Goal: Information Seeking & Learning: Learn about a topic

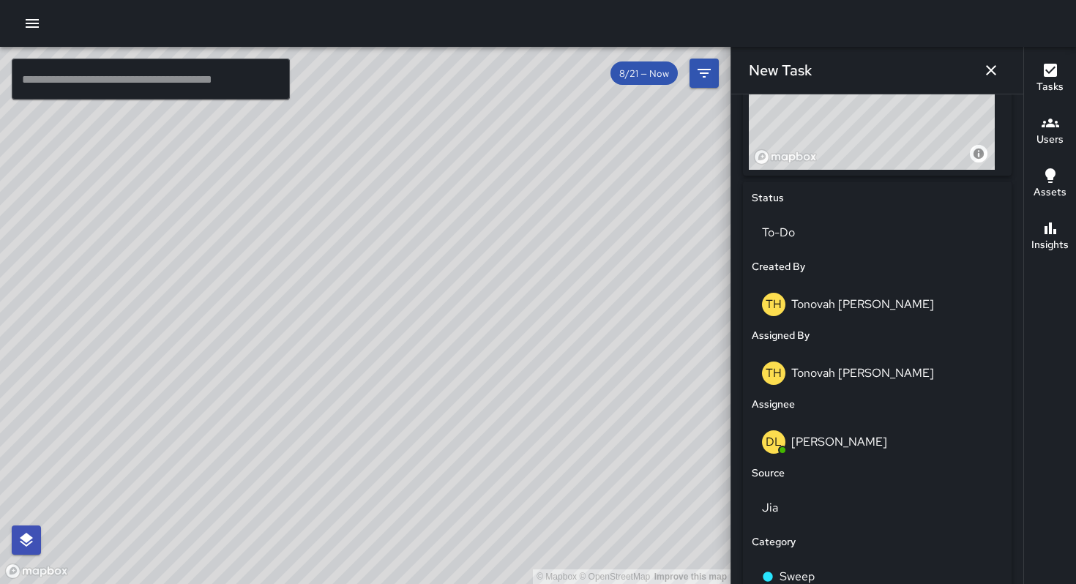
scroll to position [789, 0]
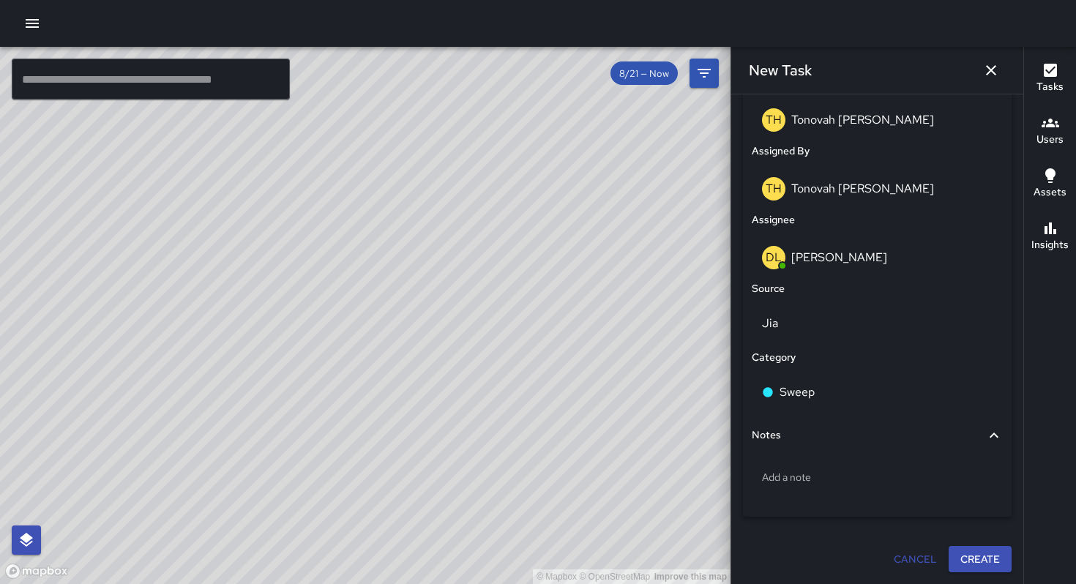
click at [968, 563] on button "Create" at bounding box center [979, 559] width 63 height 27
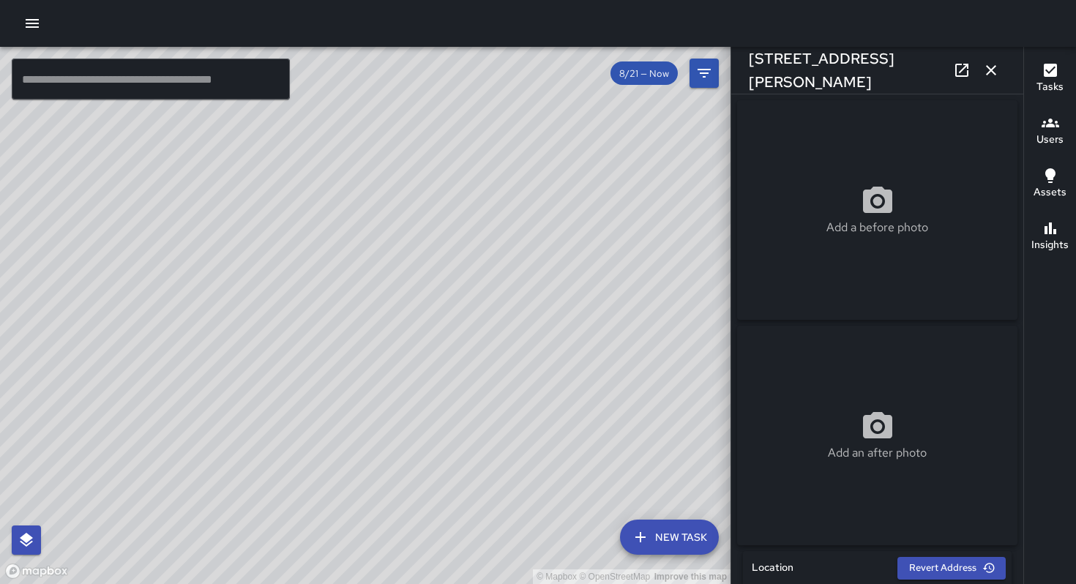
click at [999, 61] on icon "button" at bounding box center [991, 70] width 18 height 18
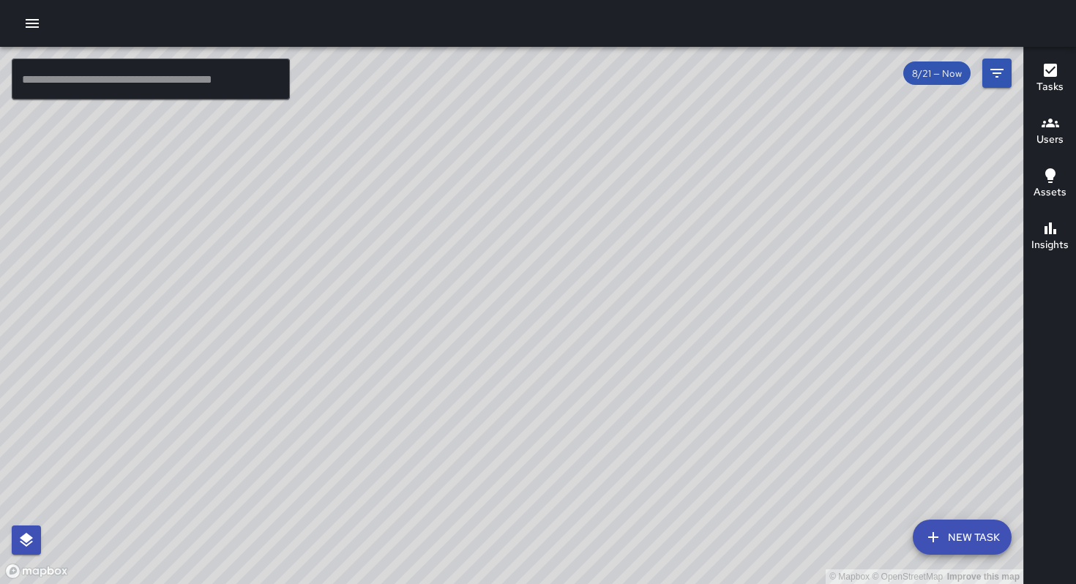
click at [12, 12] on div at bounding box center [538, 23] width 1076 height 47
click at [21, 21] on button "button" at bounding box center [32, 23] width 29 height 29
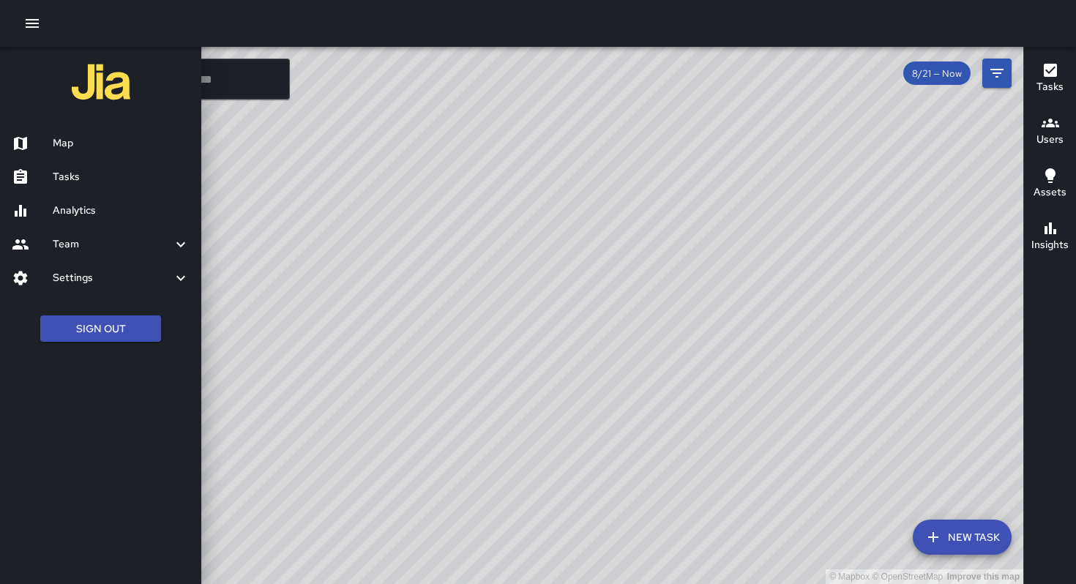
click at [94, 182] on h6 "Tasks" at bounding box center [121, 177] width 137 height 16
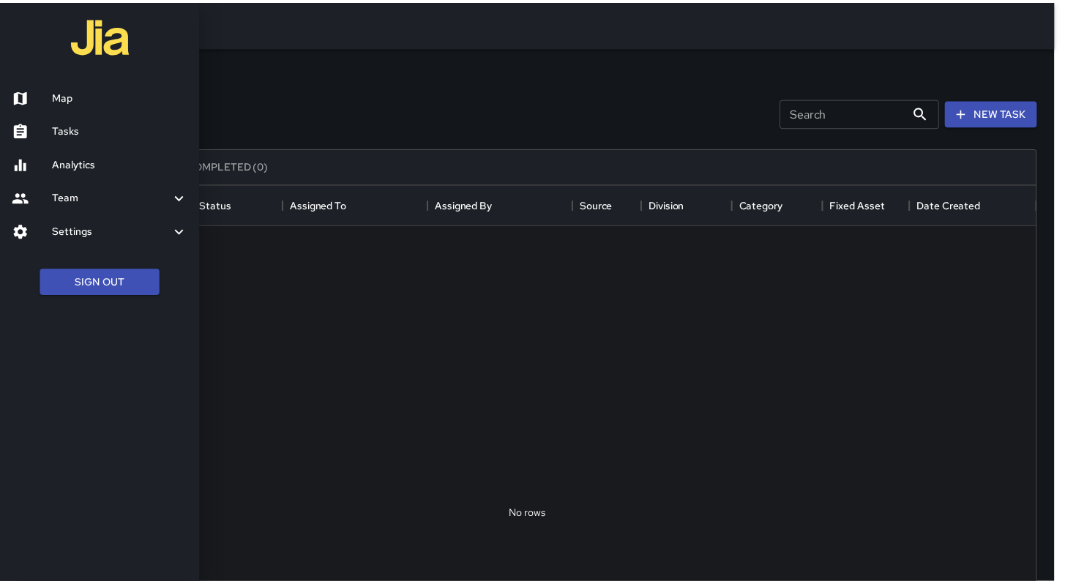
scroll to position [609, 1017]
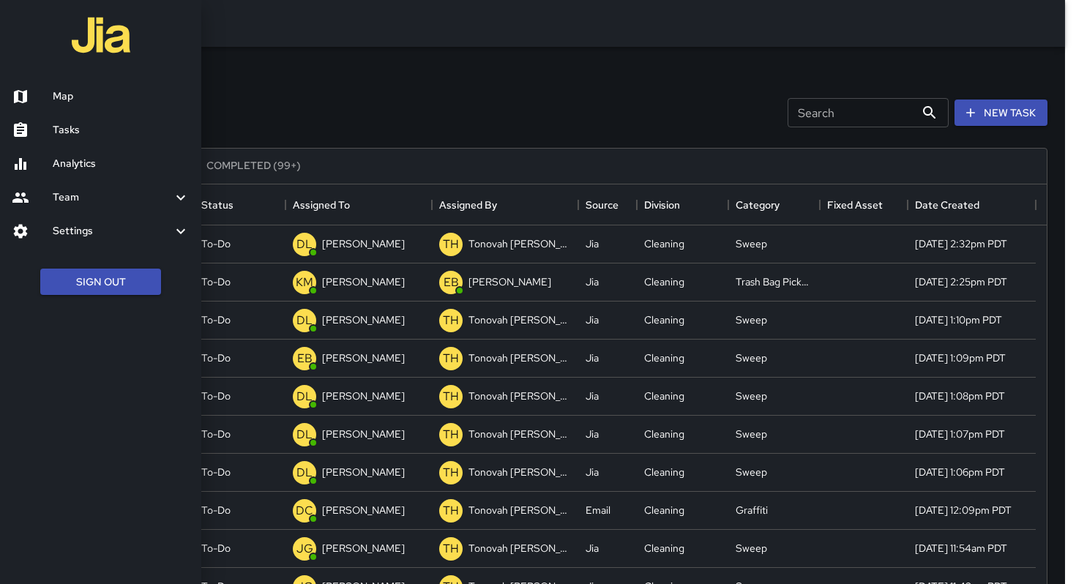
click at [423, 81] on div at bounding box center [538, 292] width 1076 height 584
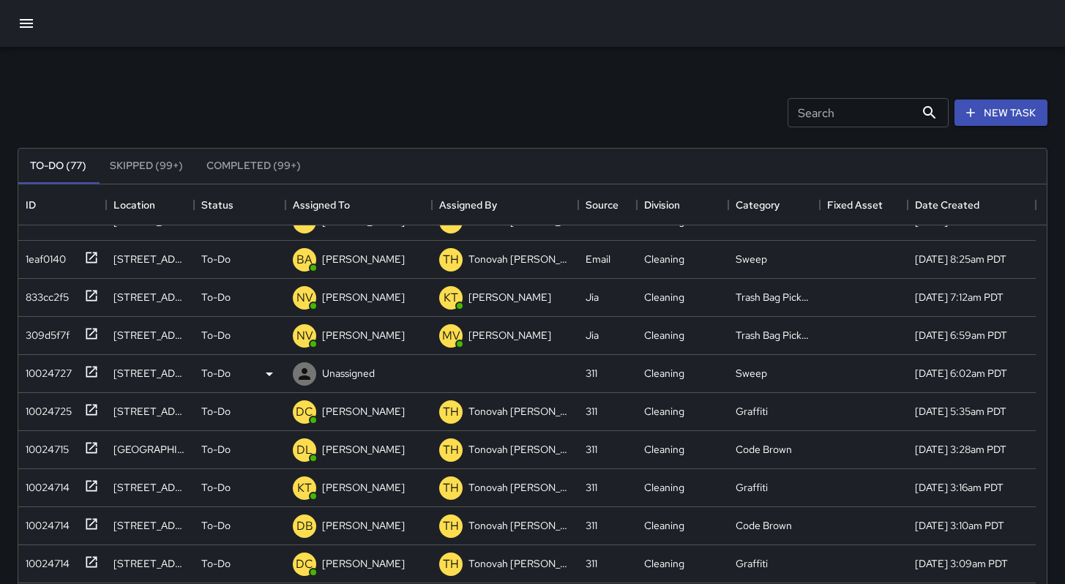
scroll to position [467, 0]
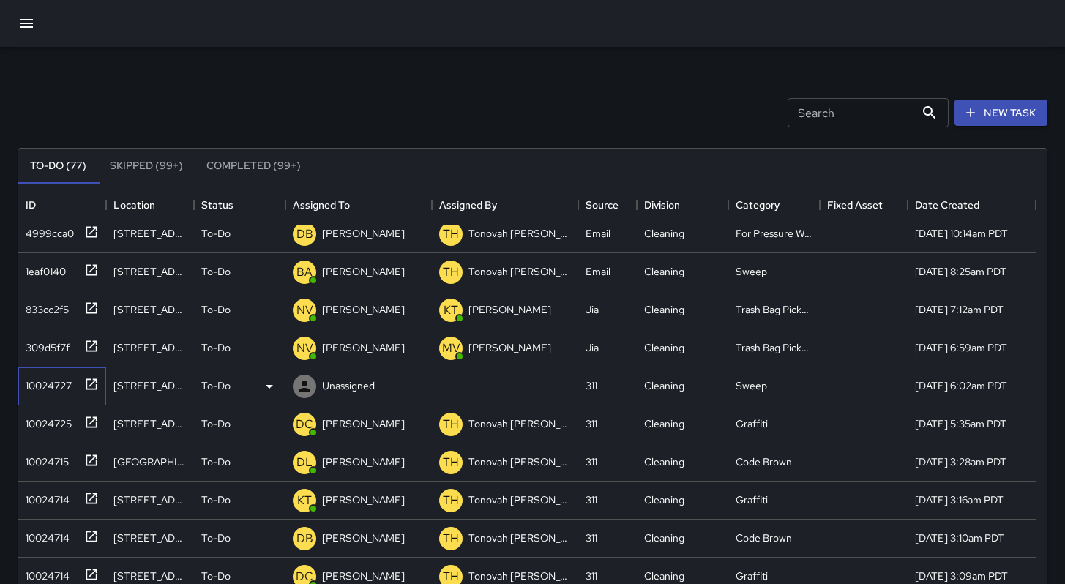
click at [45, 389] on div "10024727" at bounding box center [46, 382] width 52 height 20
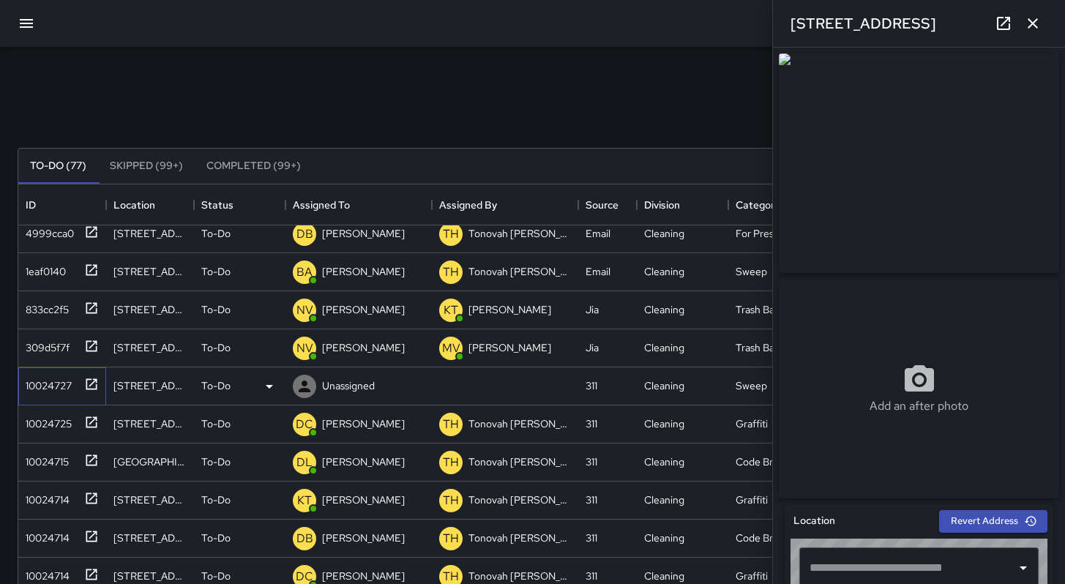
type input "**********"
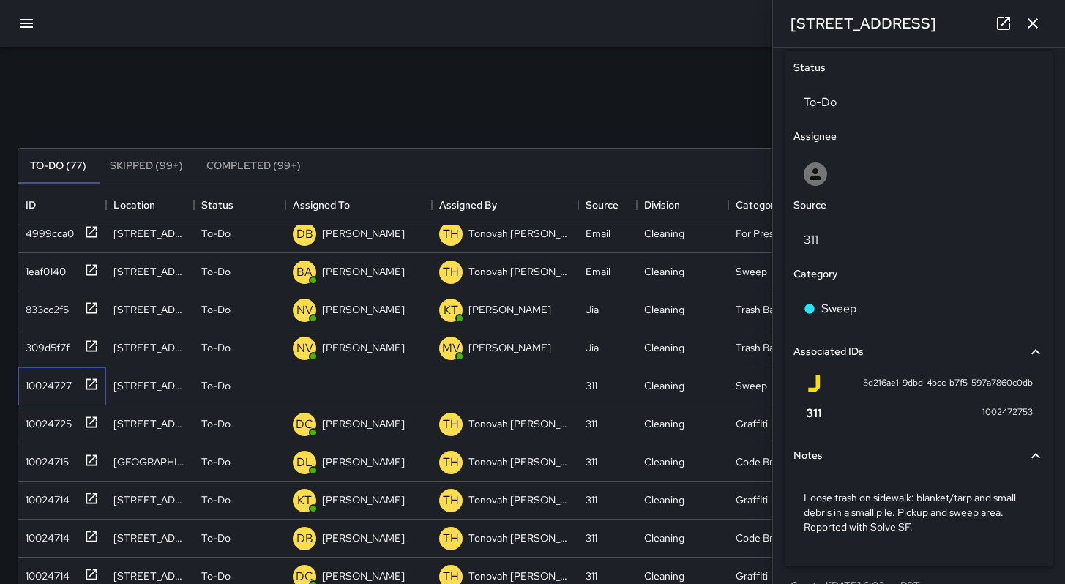
scroll to position [602, 0]
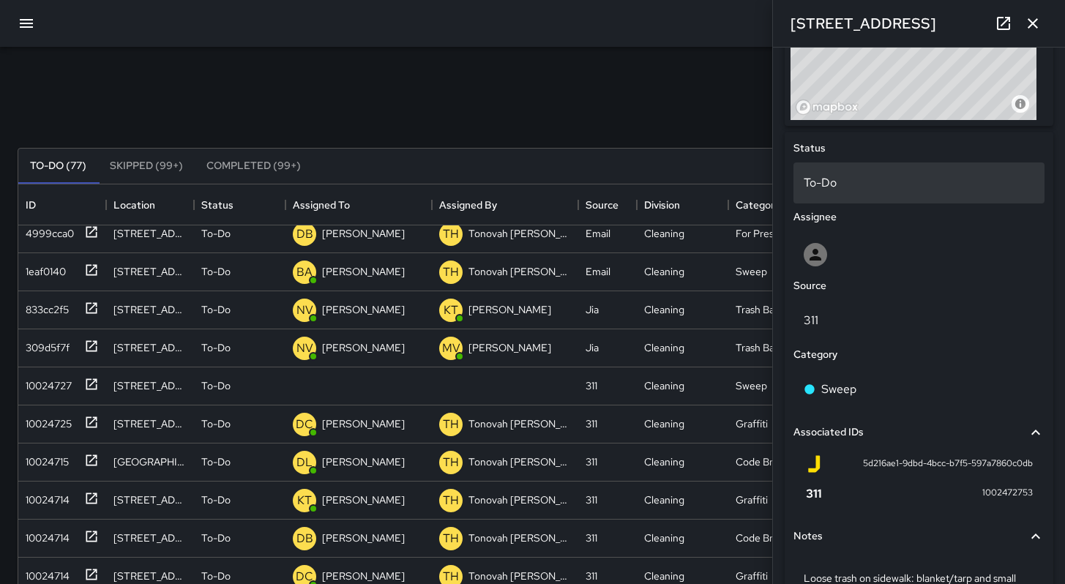
click at [826, 192] on p "To-Do" at bounding box center [919, 183] width 231 height 18
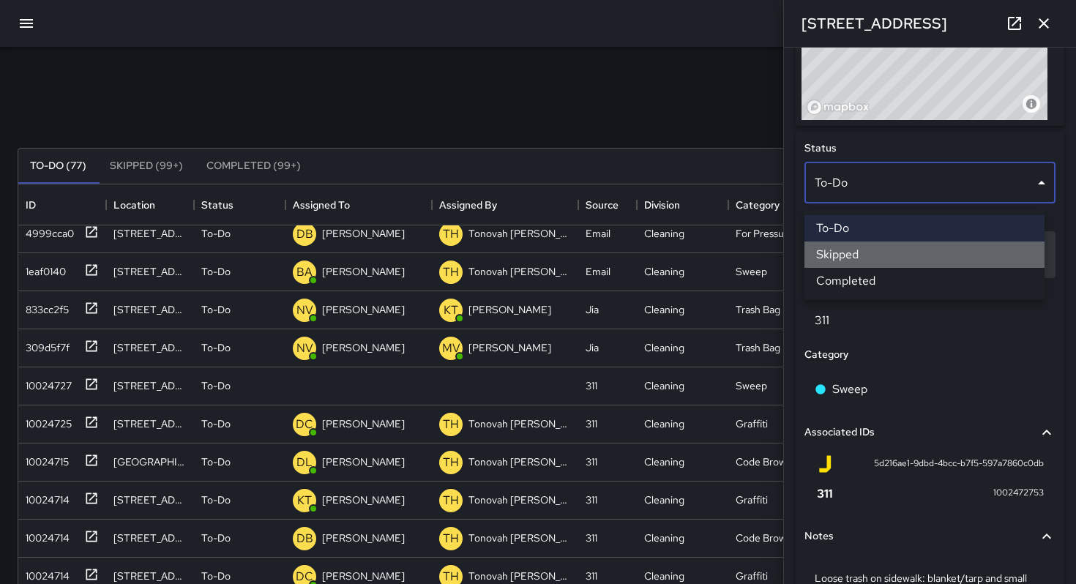
drag, startPoint x: 852, startPoint y: 253, endPoint x: 841, endPoint y: 238, distance: 18.9
click at [852, 253] on li "Skipped" at bounding box center [924, 255] width 240 height 26
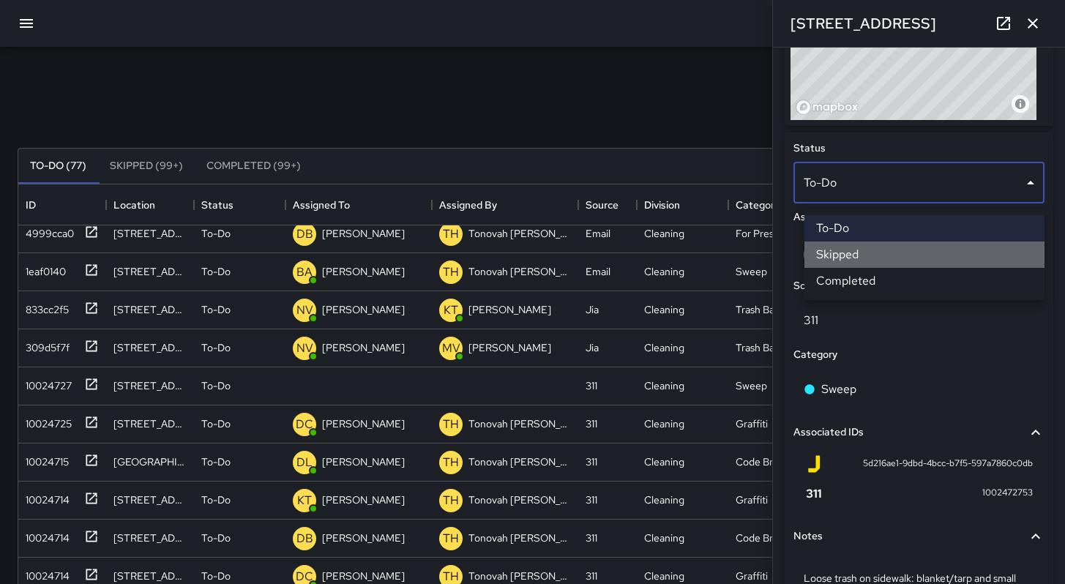
scroll to position [12, 12]
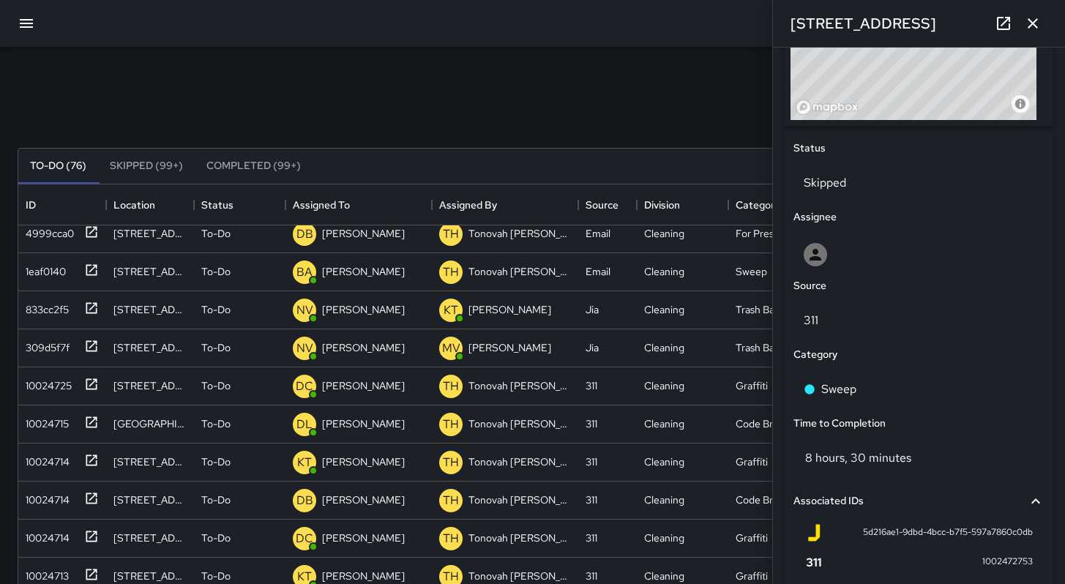
click at [580, 107] on div "Search Search New Task" at bounding box center [533, 113] width 1036 height 76
click at [1038, 20] on icon "button" at bounding box center [1033, 24] width 18 height 18
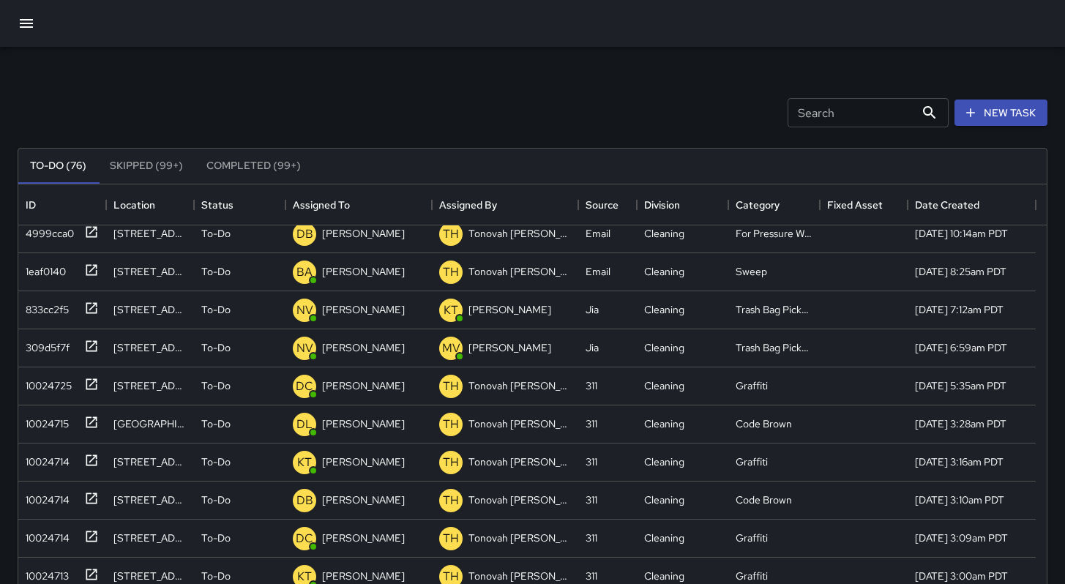
drag, startPoint x: 717, startPoint y: 103, endPoint x: 702, endPoint y: 102, distance: 15.4
click at [713, 102] on div "Search Search New Task" at bounding box center [533, 113] width 1036 height 76
click at [184, 124] on div "Search Search New Task" at bounding box center [533, 113] width 1036 height 76
click at [20, 25] on icon "button" at bounding box center [27, 24] width 18 height 18
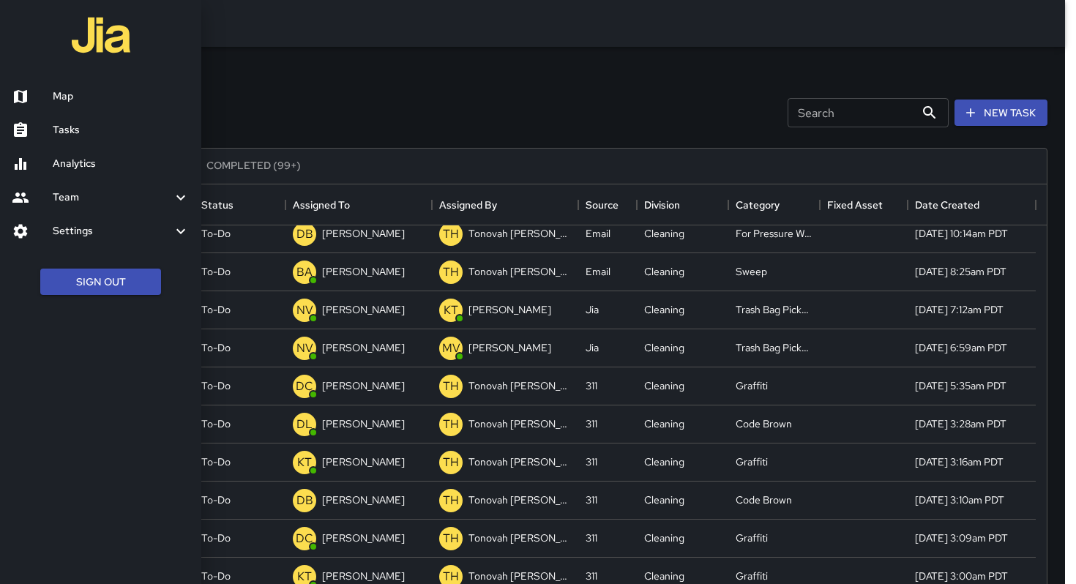
click at [46, 100] on div at bounding box center [32, 97] width 41 height 18
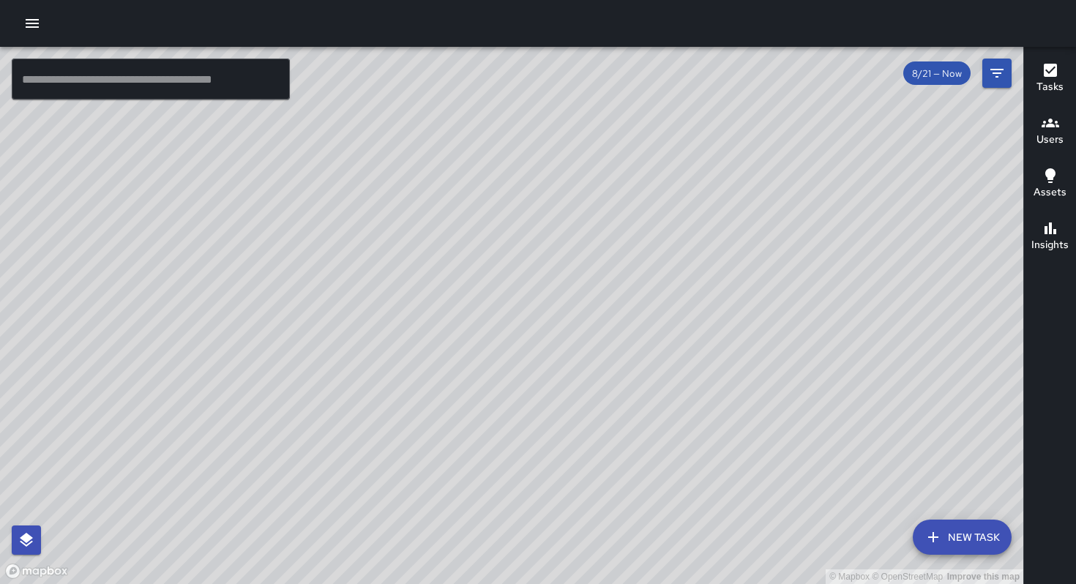
click at [31, 18] on icon "button" at bounding box center [32, 24] width 18 height 18
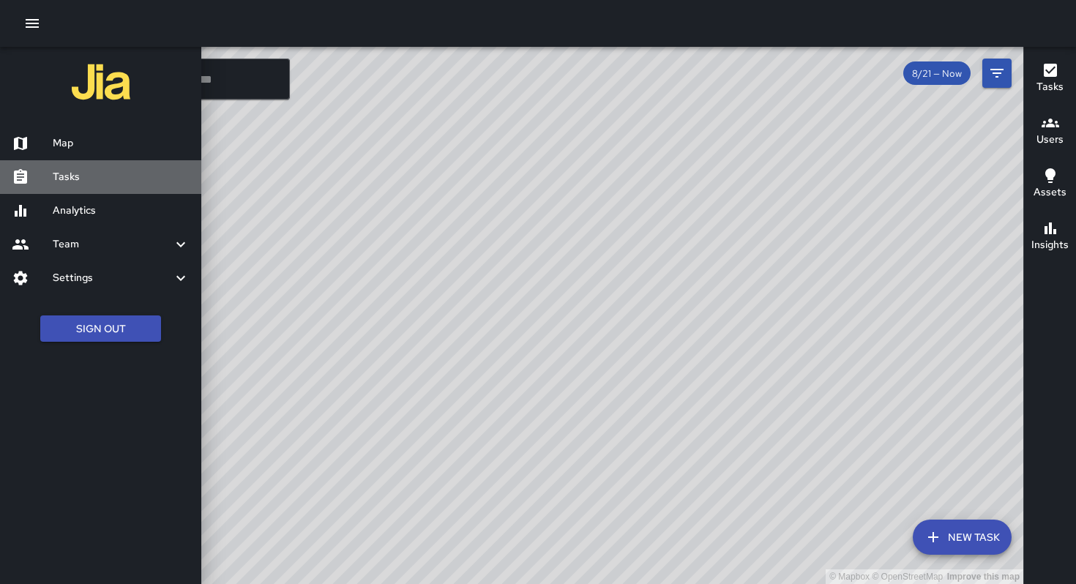
click at [86, 176] on h6 "Tasks" at bounding box center [121, 177] width 137 height 16
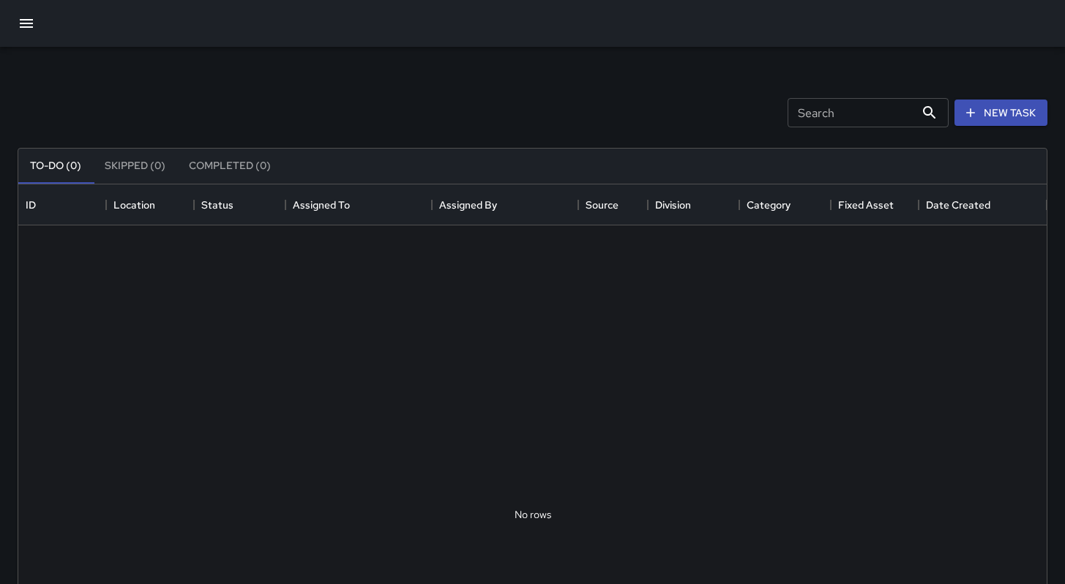
scroll to position [609, 1017]
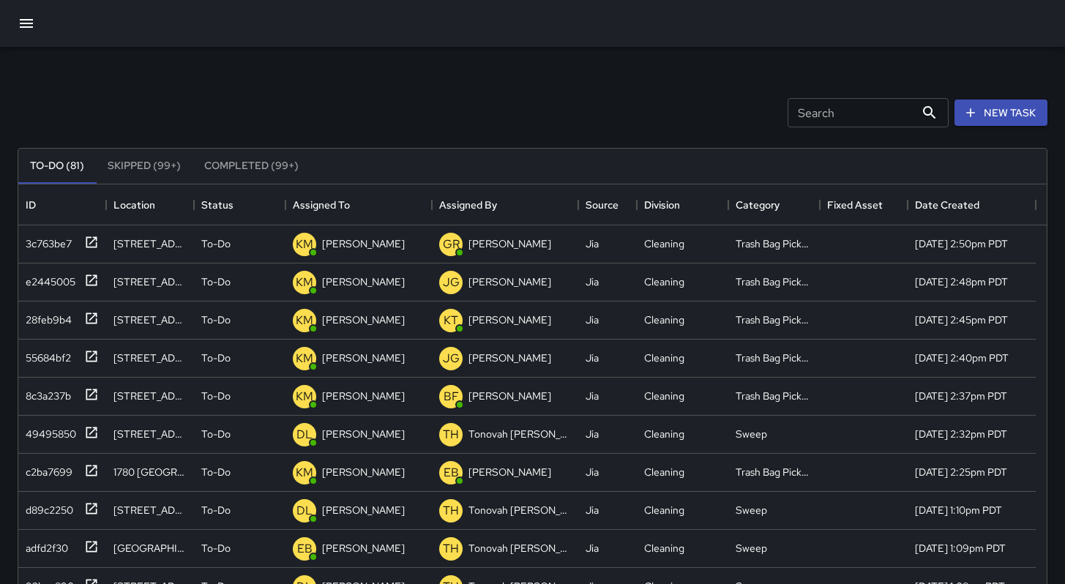
click at [23, 18] on icon "button" at bounding box center [27, 24] width 18 height 18
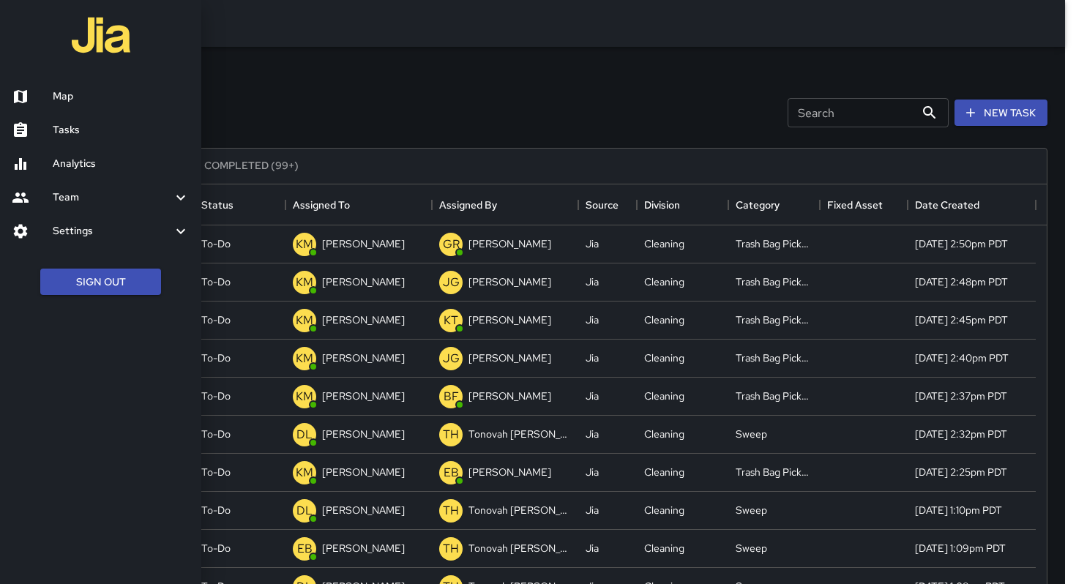
click at [68, 168] on h6 "Analytics" at bounding box center [121, 164] width 137 height 16
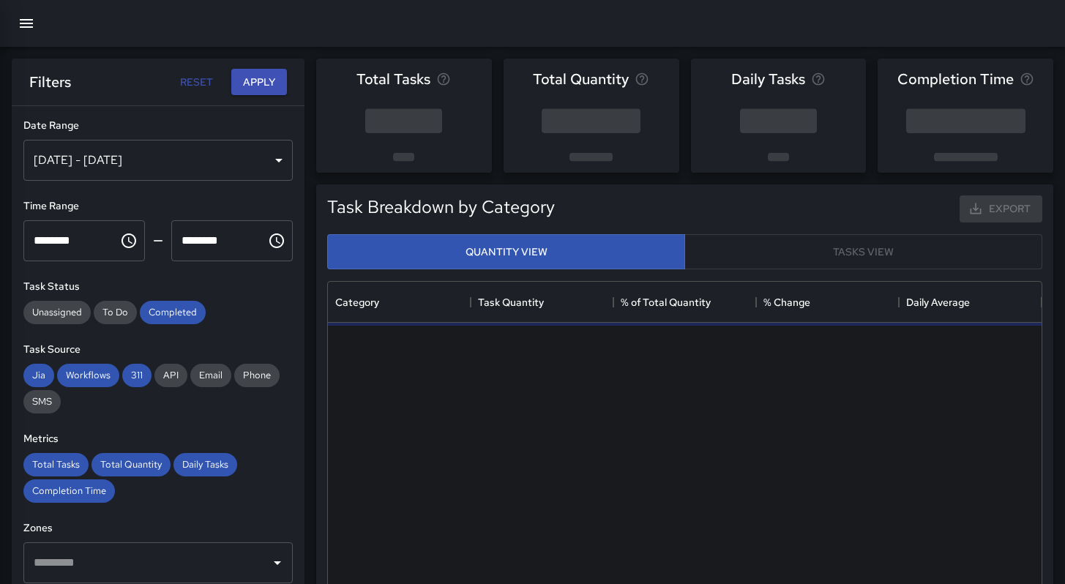
scroll to position [427, 703]
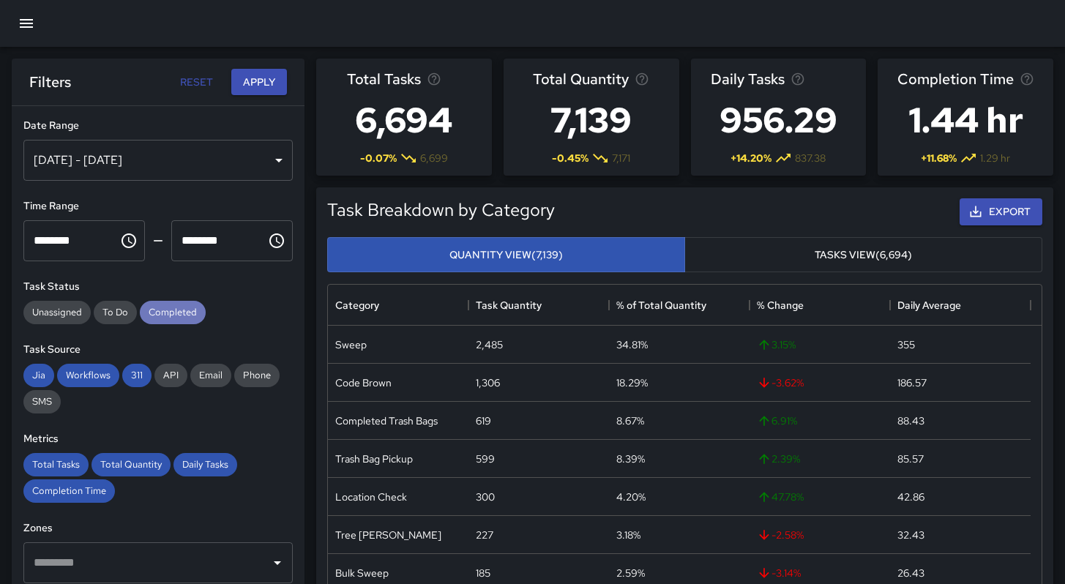
click at [162, 318] on span "Completed" at bounding box center [173, 312] width 66 height 12
click at [133, 373] on span "311" at bounding box center [136, 375] width 29 height 12
drag, startPoint x: 107, startPoint y: 374, endPoint x: 91, endPoint y: 376, distance: 15.5
click at [105, 374] on span "Workflows" at bounding box center [88, 375] width 62 height 12
click at [34, 373] on span "Jia" at bounding box center [38, 375] width 31 height 12
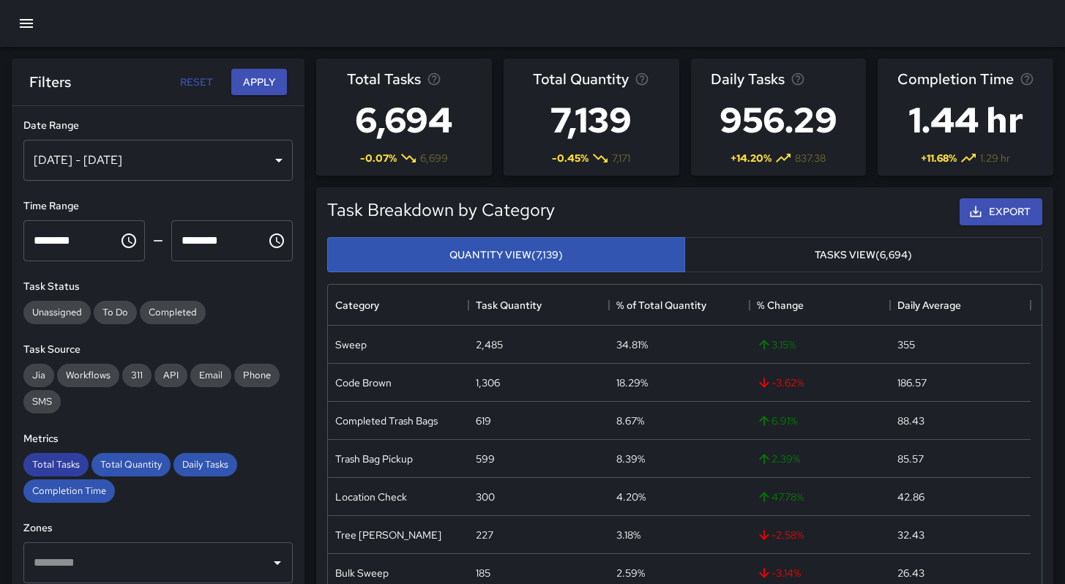
click at [56, 463] on span "Total Tasks" at bounding box center [55, 464] width 65 height 12
click at [104, 467] on span "Total Quantity" at bounding box center [130, 464] width 79 height 12
click at [194, 465] on span "Daily Tasks" at bounding box center [205, 464] width 64 height 12
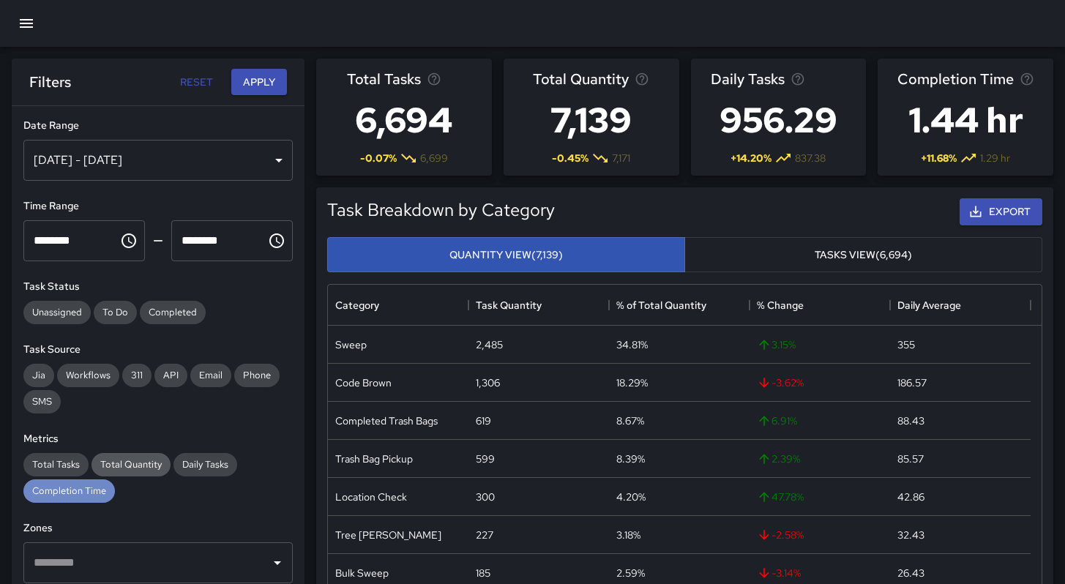
drag, startPoint x: 86, startPoint y: 488, endPoint x: 91, endPoint y: 470, distance: 19.2
click at [85, 488] on span "Completion Time" at bounding box center [68, 490] width 91 height 12
click at [121, 163] on div "[DATE] - [DATE]" at bounding box center [157, 160] width 269 height 41
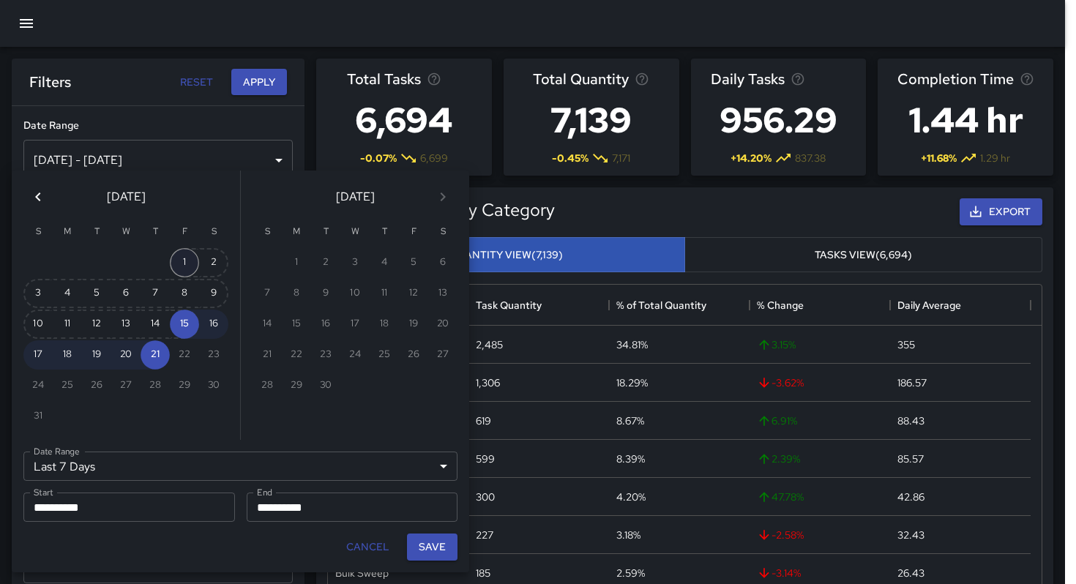
click at [191, 261] on button "1" at bounding box center [184, 262] width 29 height 29
type input "******"
type input "**********"
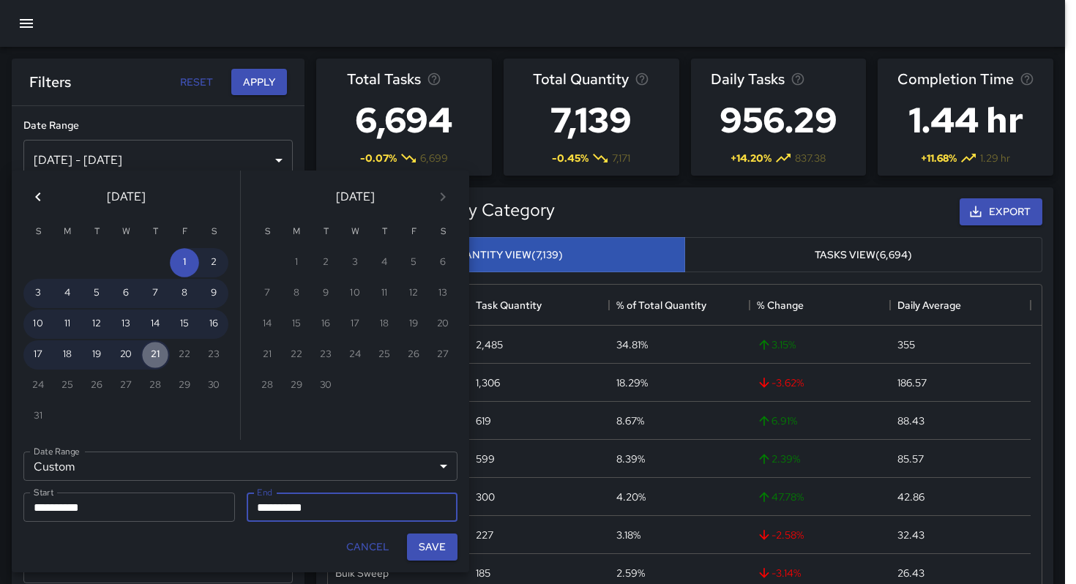
click at [160, 361] on button "21" at bounding box center [155, 354] width 29 height 29
click at [421, 549] on button "Save" at bounding box center [432, 546] width 50 height 27
type input "**********"
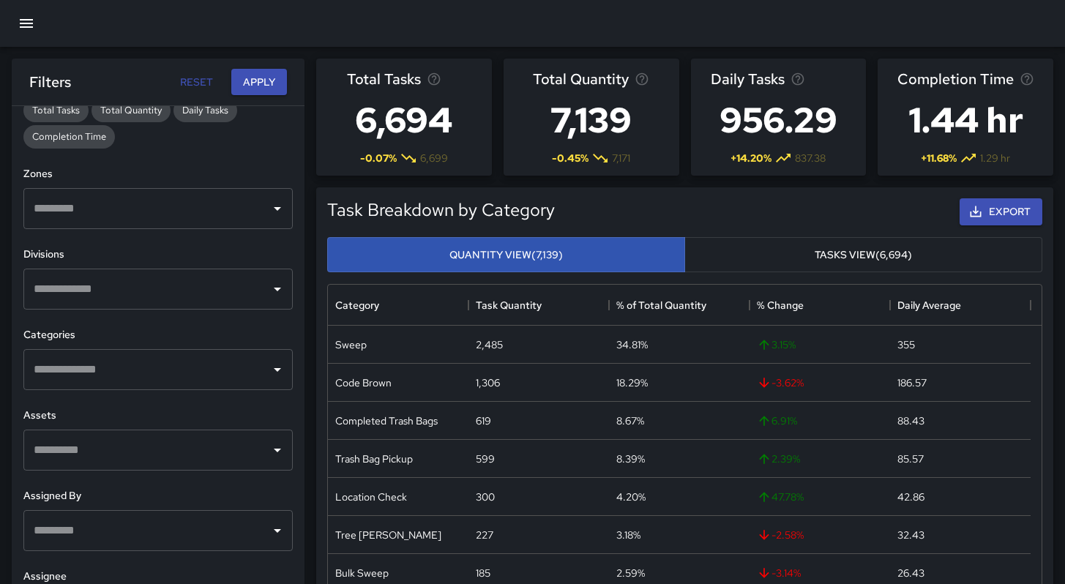
scroll to position [231, 0]
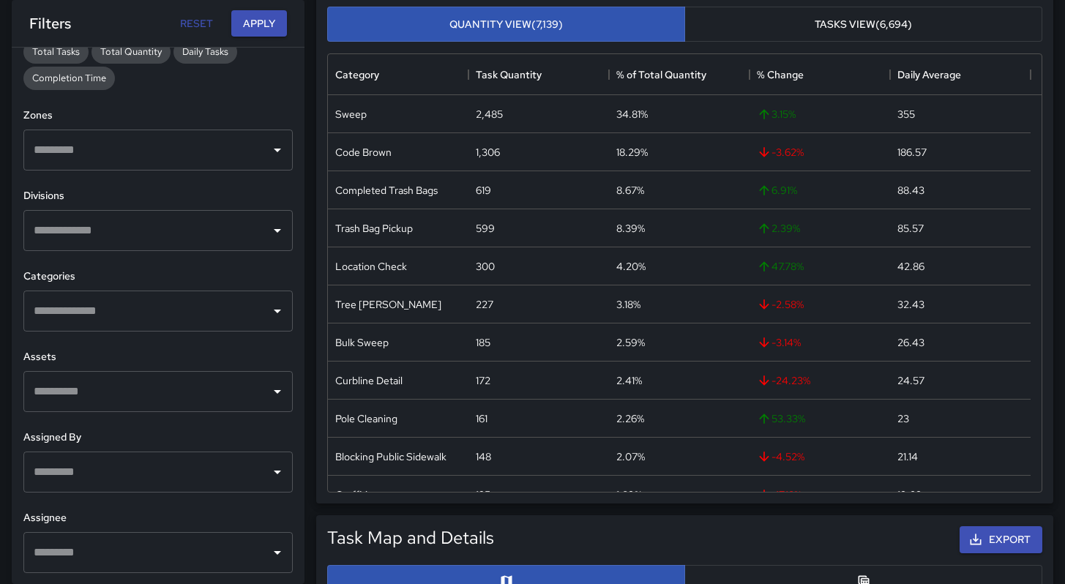
click at [113, 318] on input "text" at bounding box center [147, 311] width 234 height 28
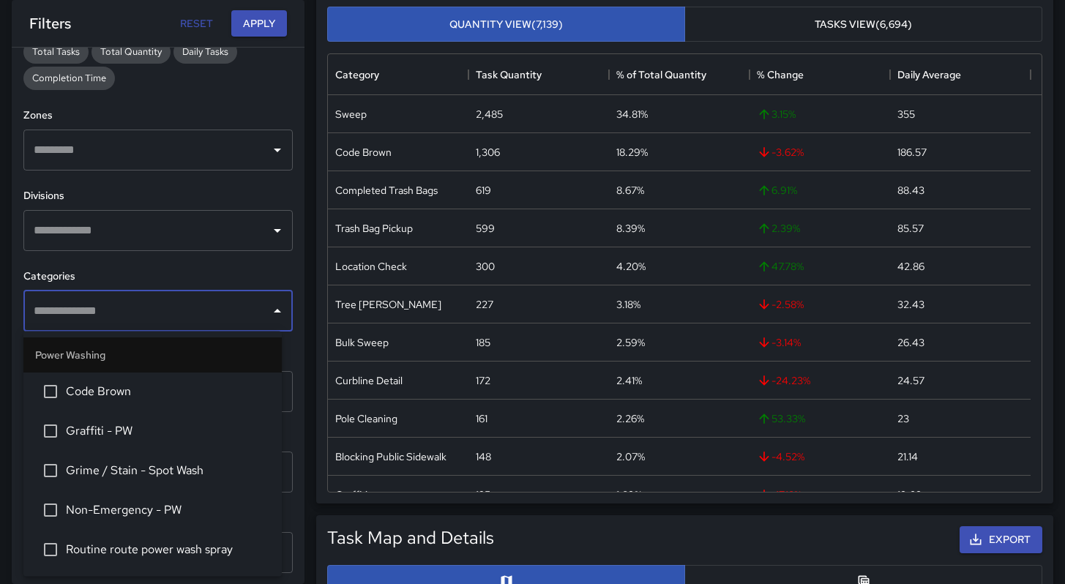
scroll to position [2205, 0]
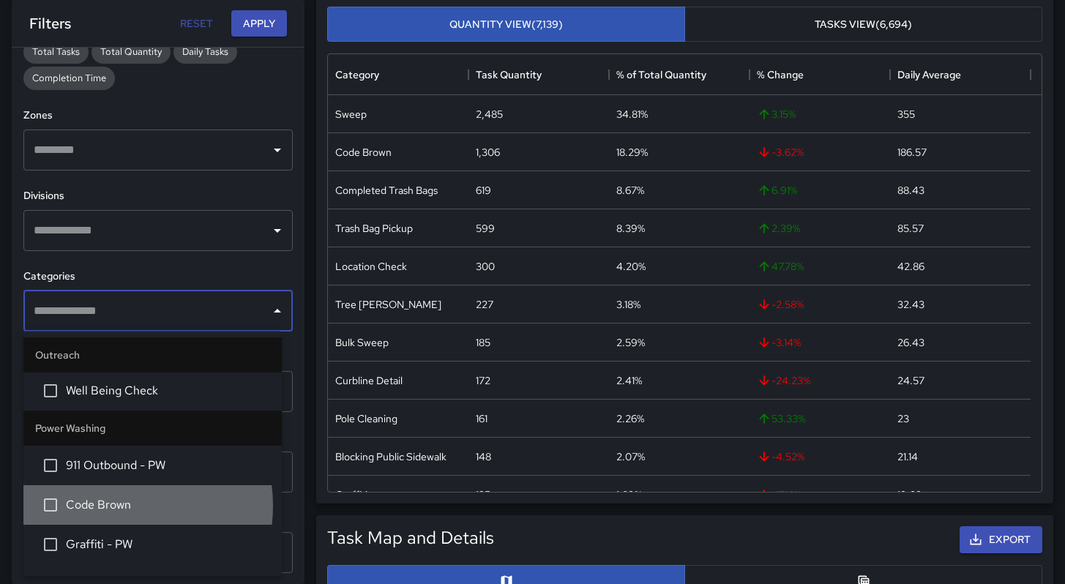
drag, startPoint x: 110, startPoint y: 505, endPoint x: 138, endPoint y: 489, distance: 32.8
click at [110, 506] on span "Code Brown" at bounding box center [168, 506] width 204 height 18
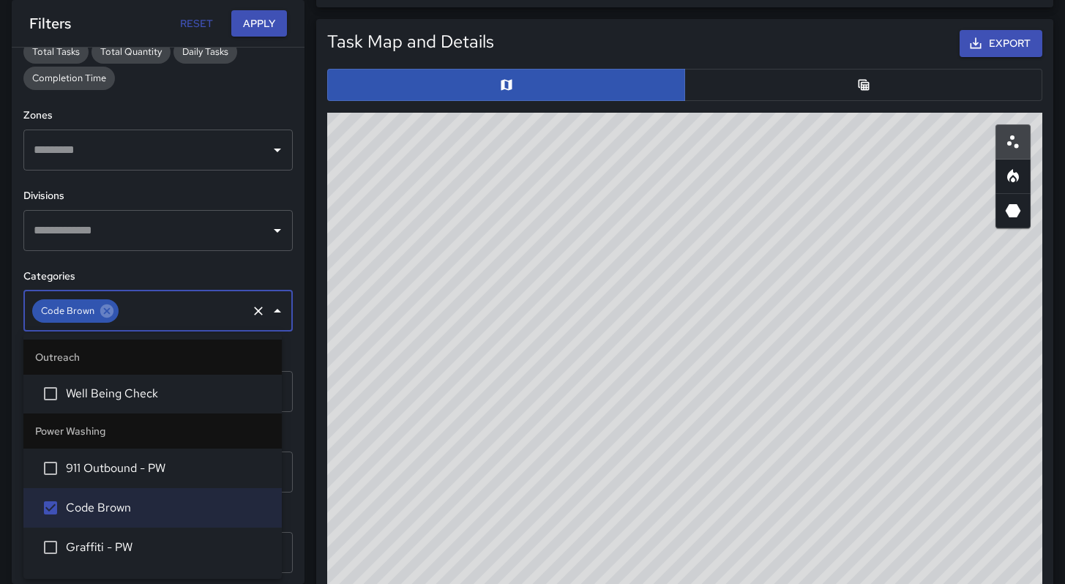
scroll to position [729, 0]
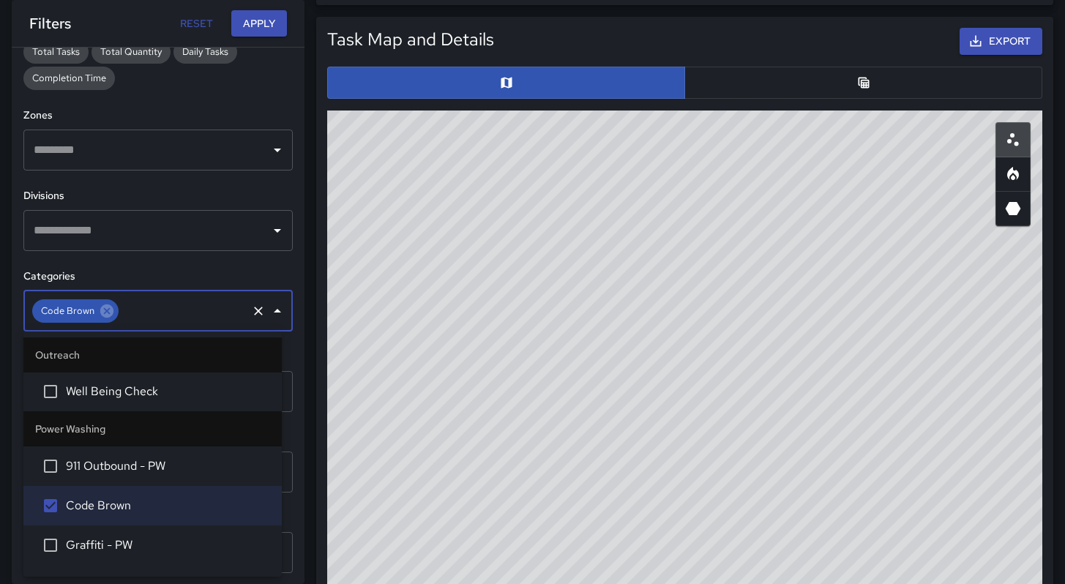
click at [737, 93] on button "button" at bounding box center [863, 83] width 358 height 32
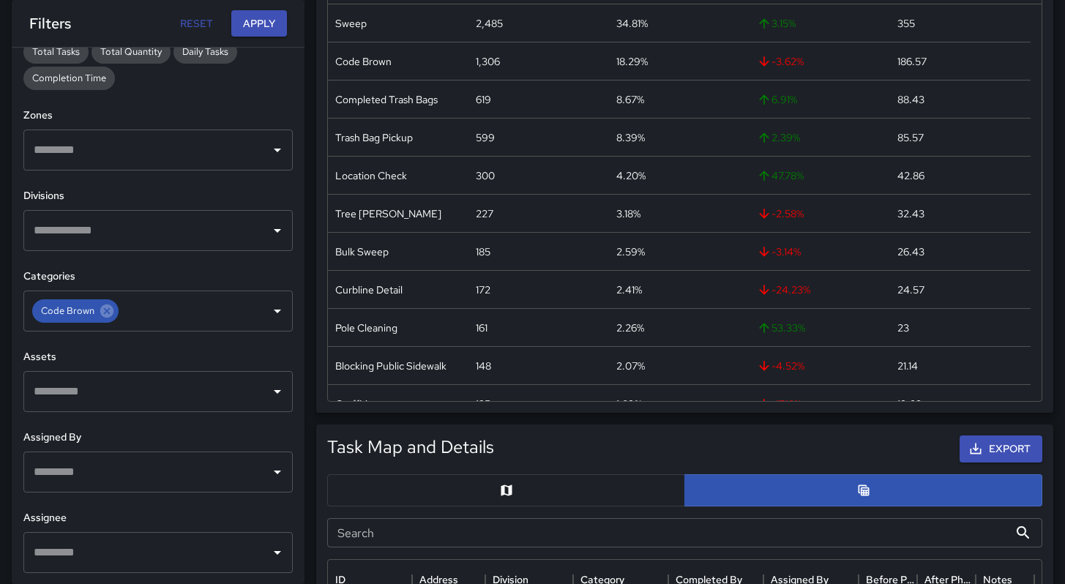
scroll to position [239, 0]
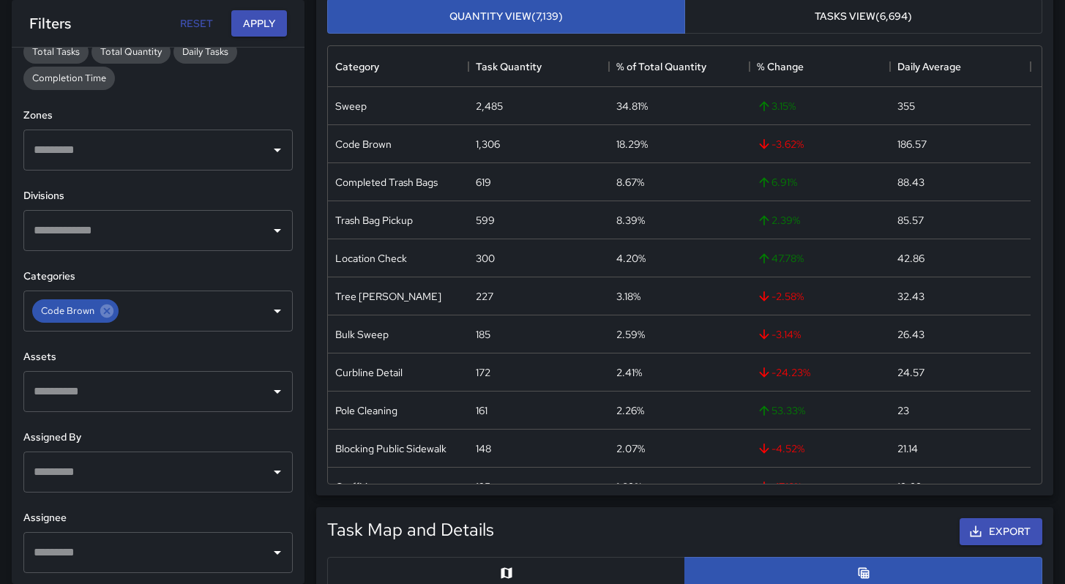
click at [157, 458] on input "text" at bounding box center [147, 472] width 234 height 28
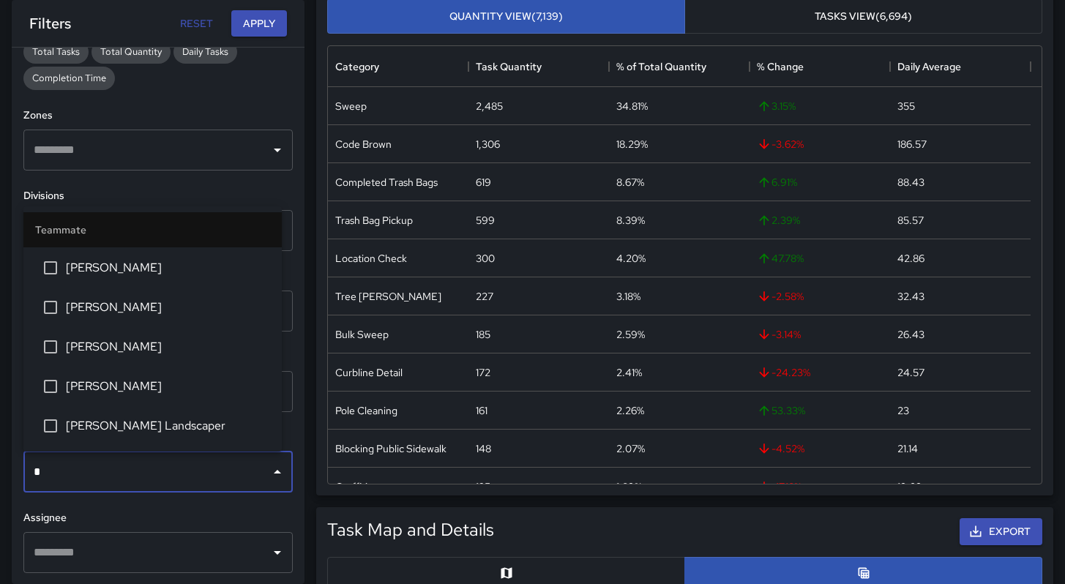
scroll to position [0, 0]
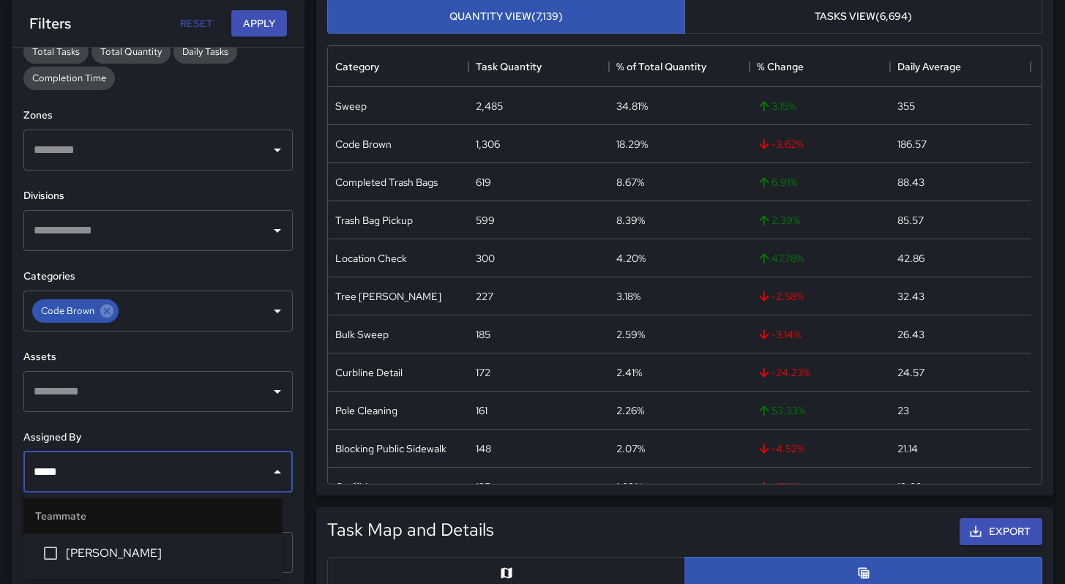
type input "******"
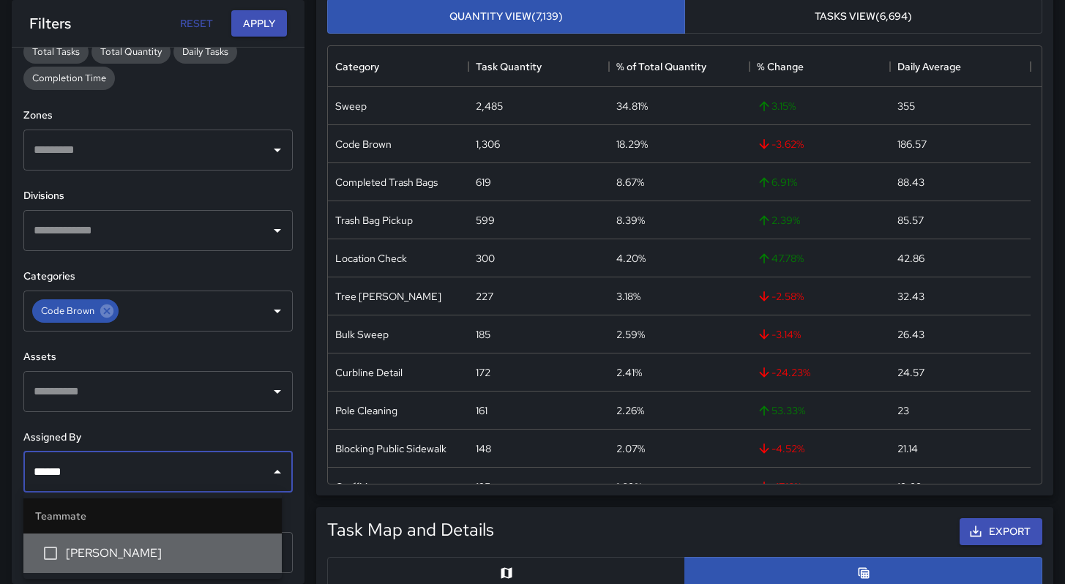
drag, startPoint x: 113, startPoint y: 541, endPoint x: 125, endPoint y: 524, distance: 20.5
click at [113, 543] on li "[PERSON_NAME]" at bounding box center [152, 553] width 258 height 40
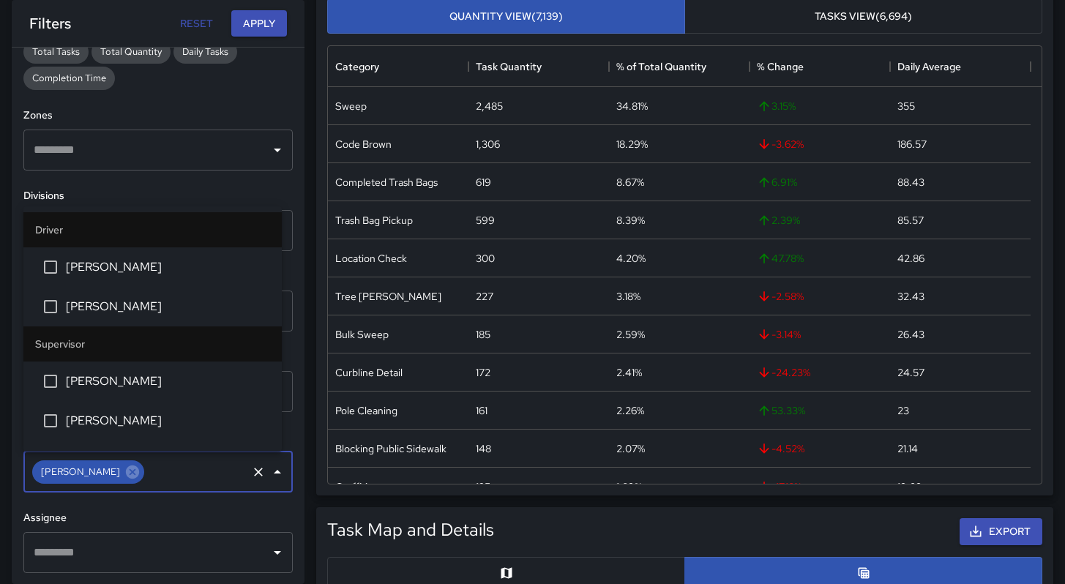
scroll to position [2474, 0]
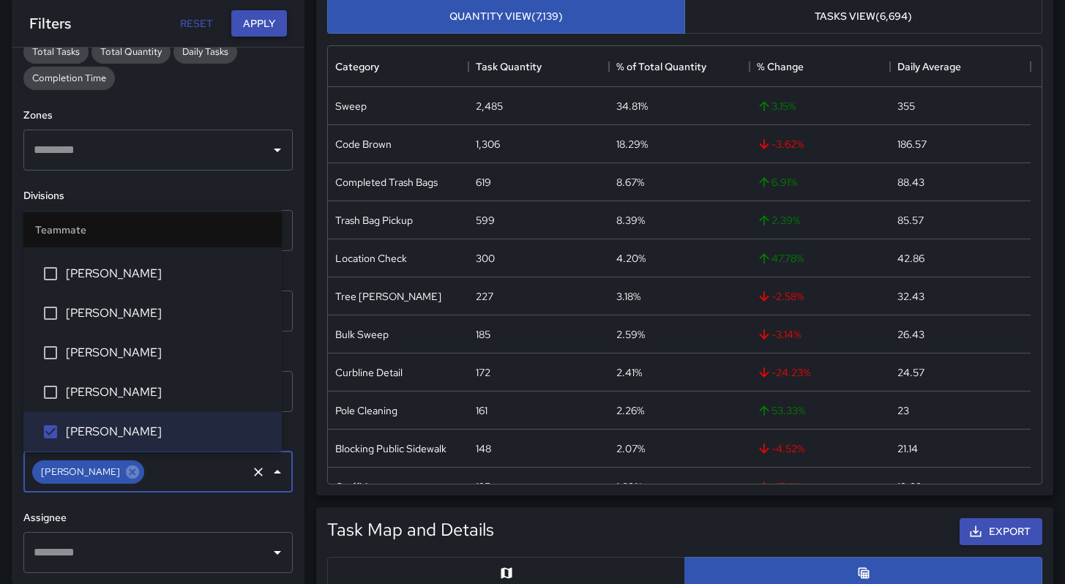
click at [252, 20] on button "Apply" at bounding box center [259, 23] width 56 height 27
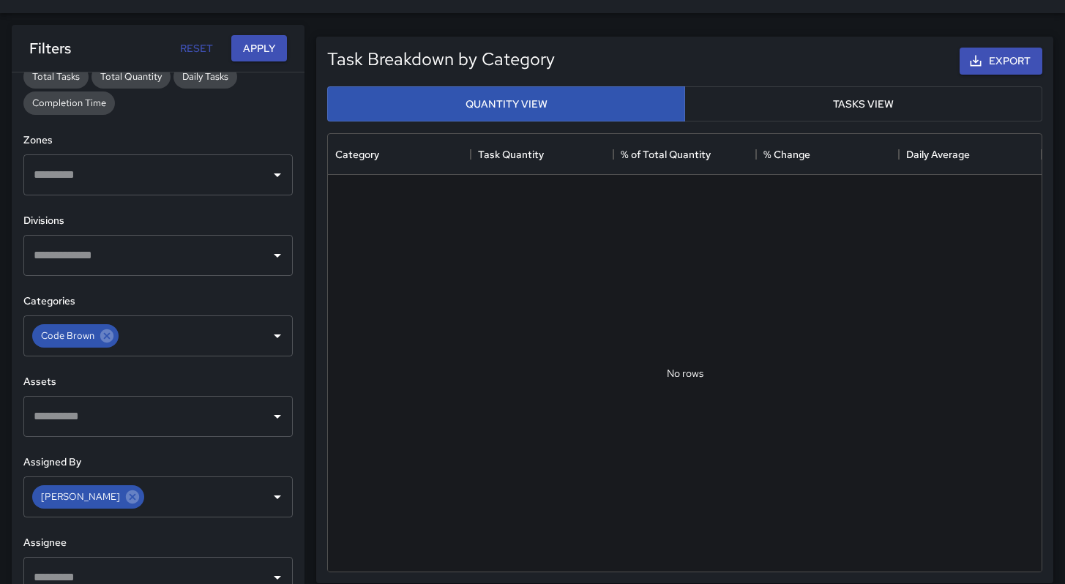
scroll to position [0, 0]
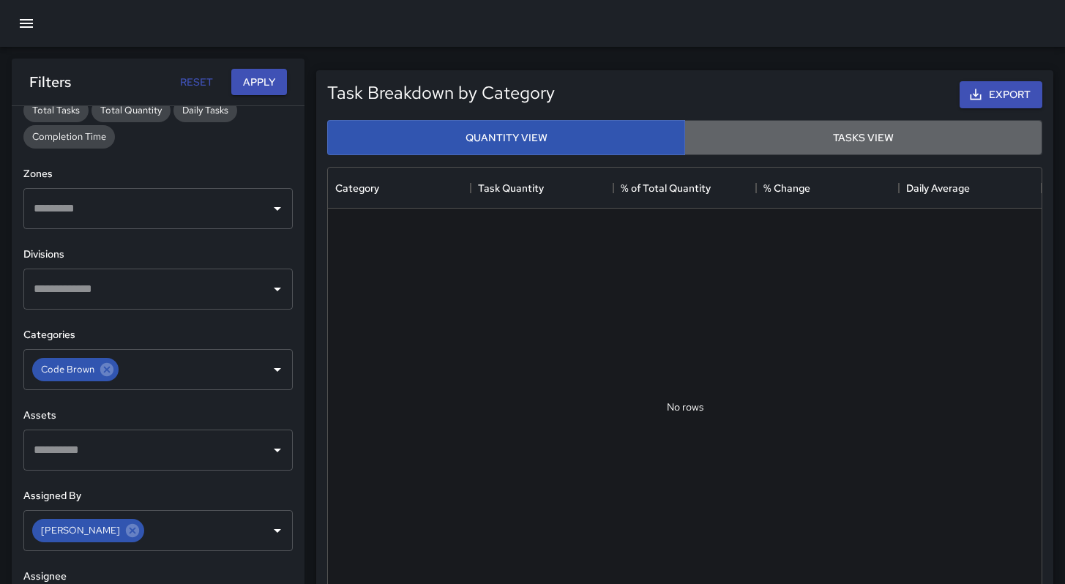
click at [788, 140] on button "Tasks View" at bounding box center [863, 138] width 358 height 36
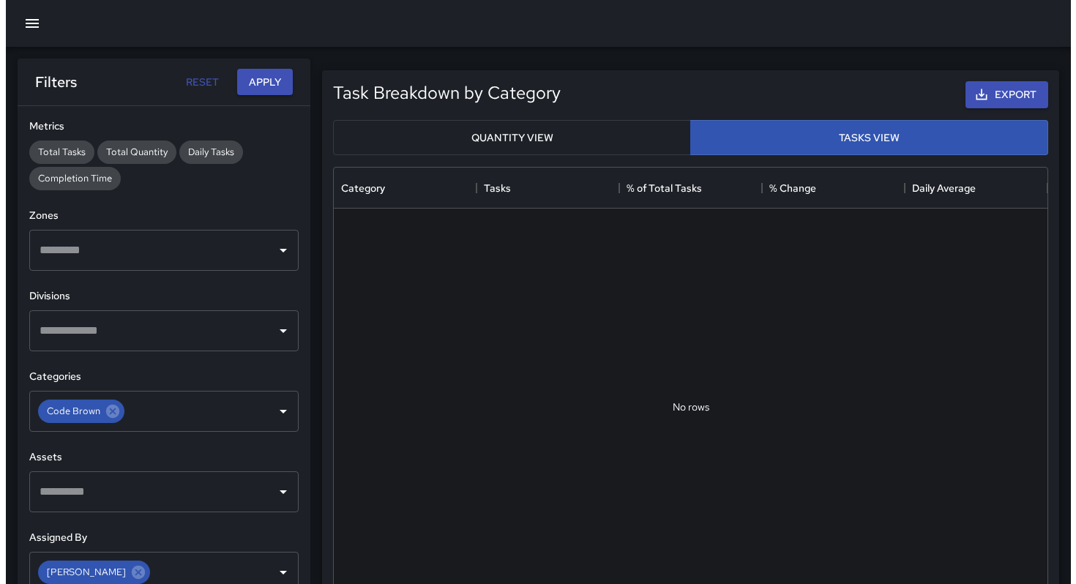
scroll to position [131, 0]
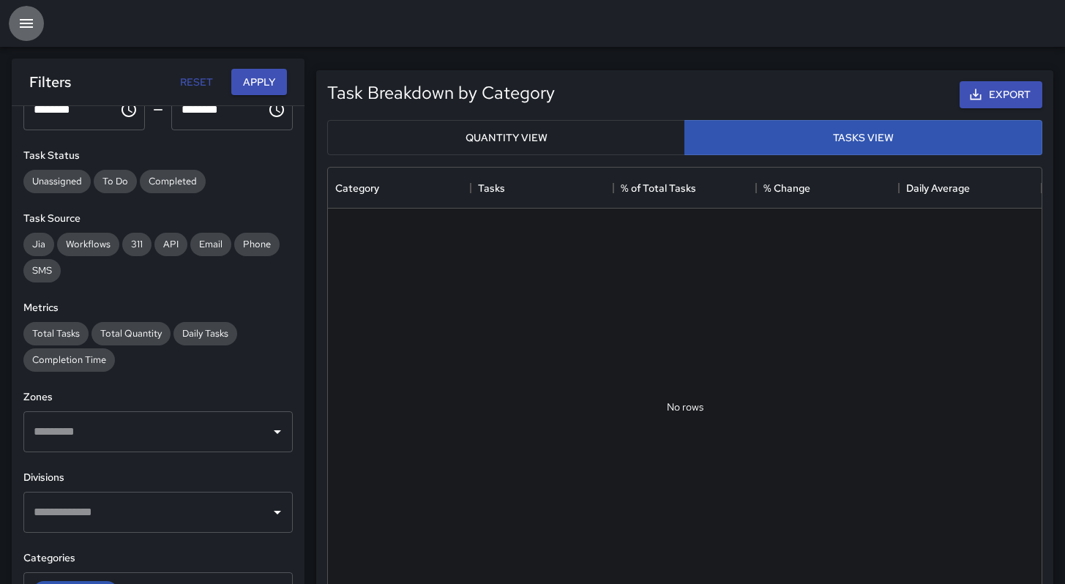
click at [23, 31] on icon "button" at bounding box center [27, 24] width 18 height 18
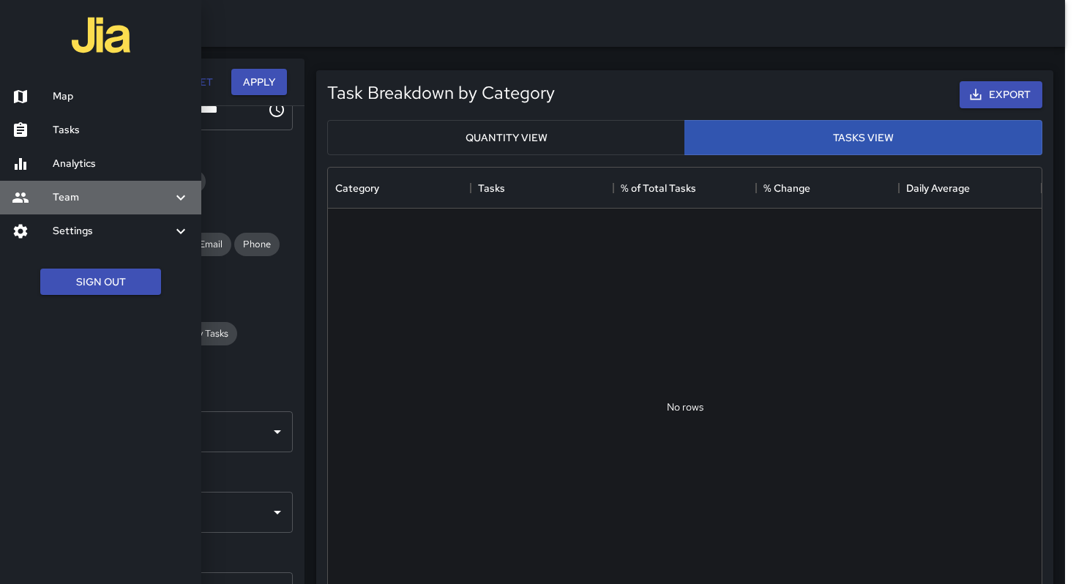
click at [36, 198] on div at bounding box center [32, 198] width 41 height 18
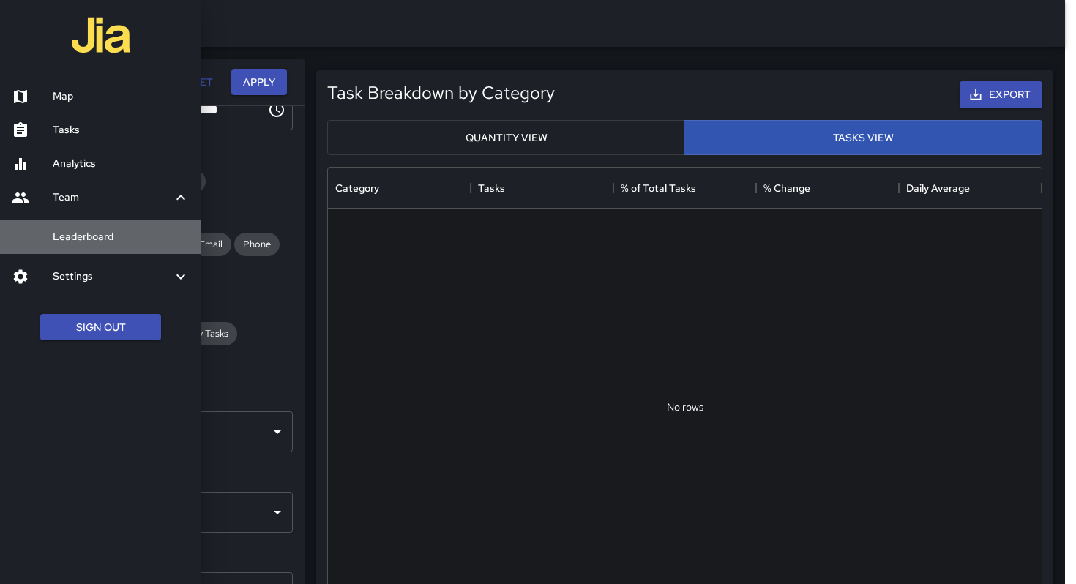
click at [72, 243] on h6 "Leaderboard" at bounding box center [121, 237] width 137 height 16
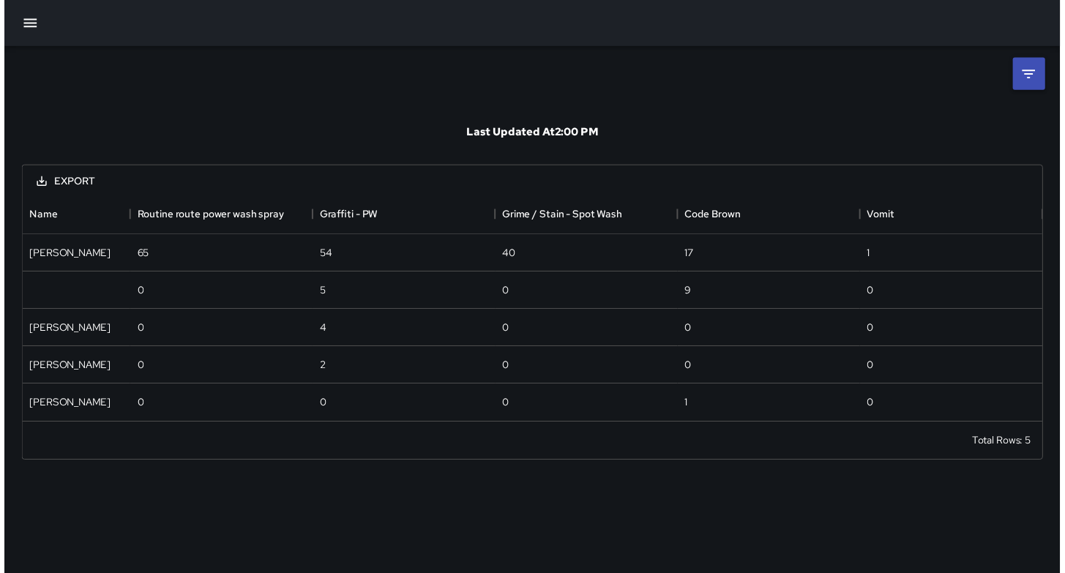
scroll to position [220, 1028]
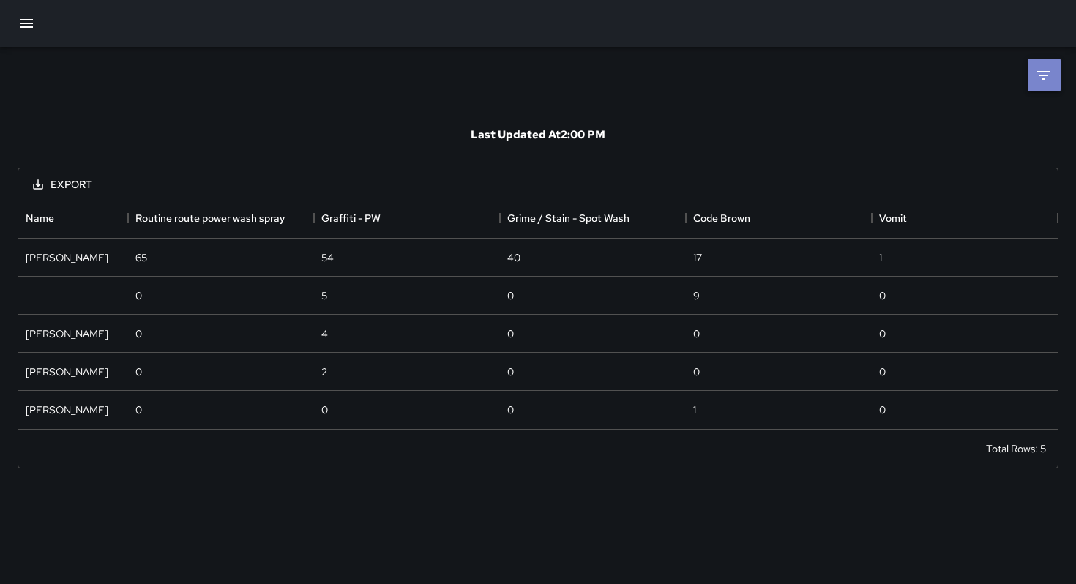
click at [1054, 83] on li at bounding box center [1043, 75] width 33 height 33
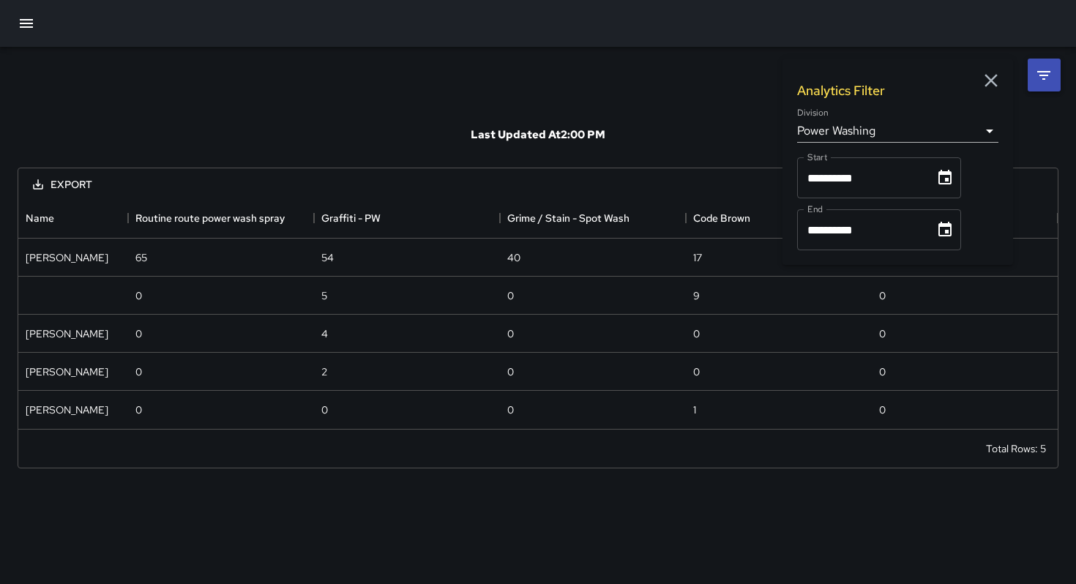
click at [872, 131] on body "**********" at bounding box center [538, 292] width 1076 height 584
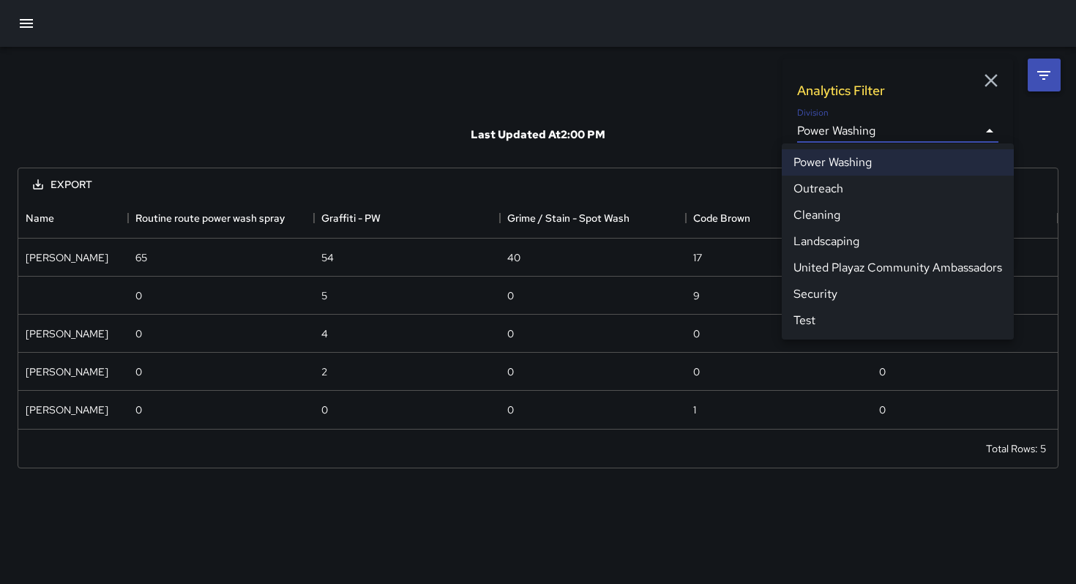
click at [852, 211] on li "Cleaning" at bounding box center [898, 215] width 232 height 26
type input "**********"
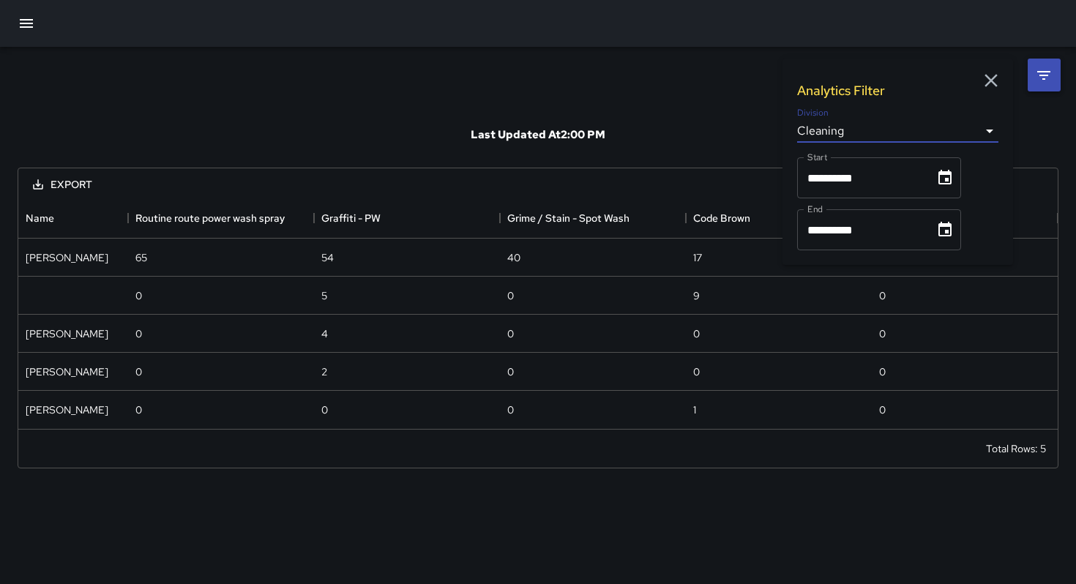
click at [696, 116] on div "Last Updated At 2:00 PM" at bounding box center [538, 135] width 1041 height 66
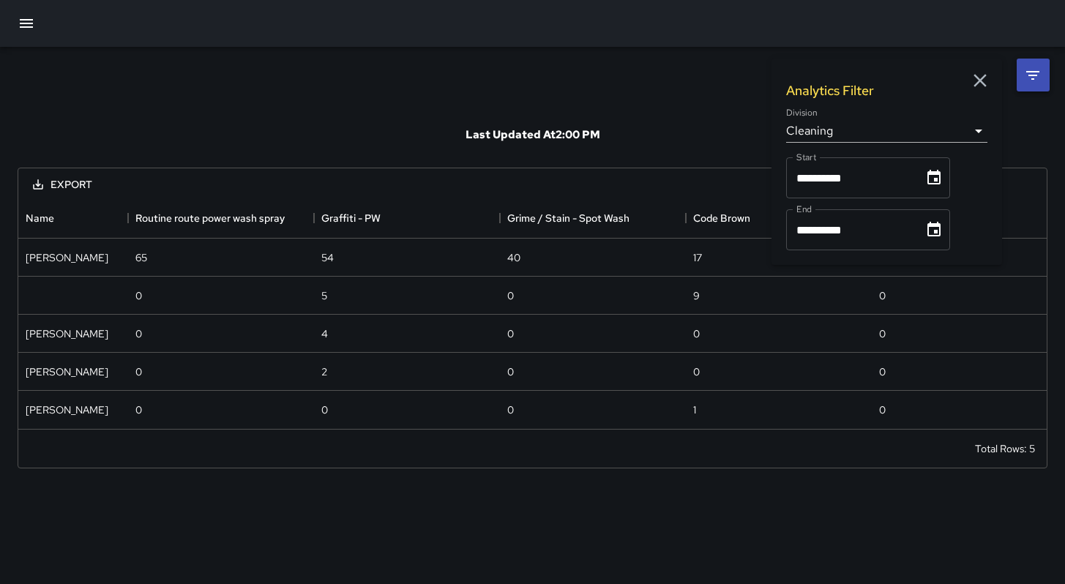
scroll to position [1183, 1017]
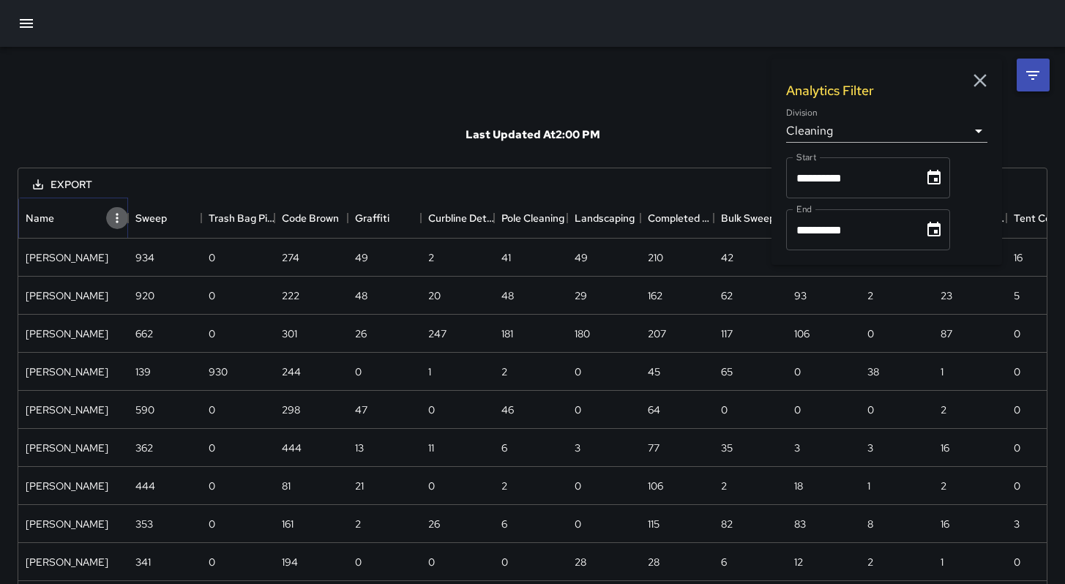
click at [113, 222] on icon "Menu" at bounding box center [117, 218] width 15 height 15
click at [86, 276] on li "Show columns" at bounding box center [78, 274] width 99 height 26
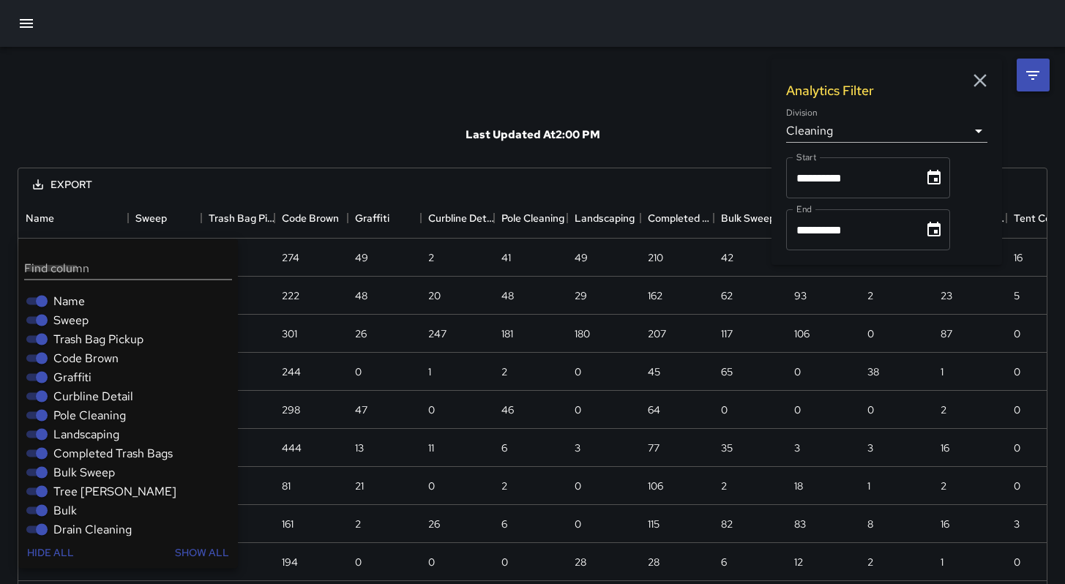
click at [78, 326] on span "Sweep" at bounding box center [70, 321] width 35 height 18
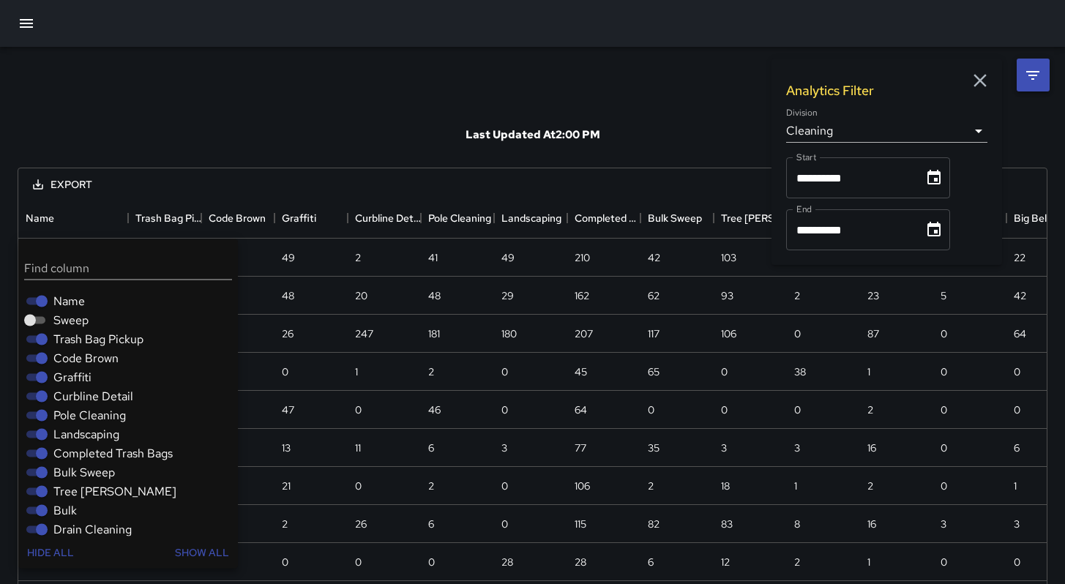
click at [80, 340] on span "Trash Bag Pickup" at bounding box center [98, 340] width 90 height 18
click at [74, 377] on span "Graffiti" at bounding box center [72, 378] width 38 height 18
click at [74, 398] on span "Curbline Detail" at bounding box center [93, 397] width 80 height 18
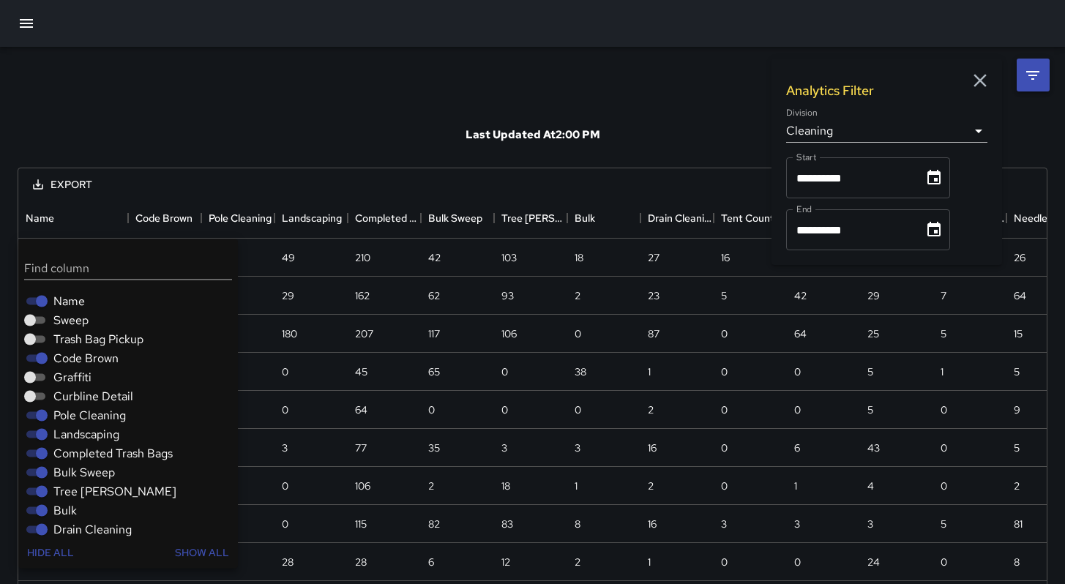
drag, startPoint x: 75, startPoint y: 413, endPoint x: 75, endPoint y: 424, distance: 10.3
click at [75, 414] on span "Pole Cleaning" at bounding box center [89, 416] width 72 height 18
drag, startPoint x: 76, startPoint y: 435, endPoint x: 61, endPoint y: 491, distance: 58.4
click at [76, 436] on span "Landscaping" at bounding box center [86, 435] width 66 height 18
drag, startPoint x: 72, startPoint y: 455, endPoint x: 72, endPoint y: 475, distance: 19.8
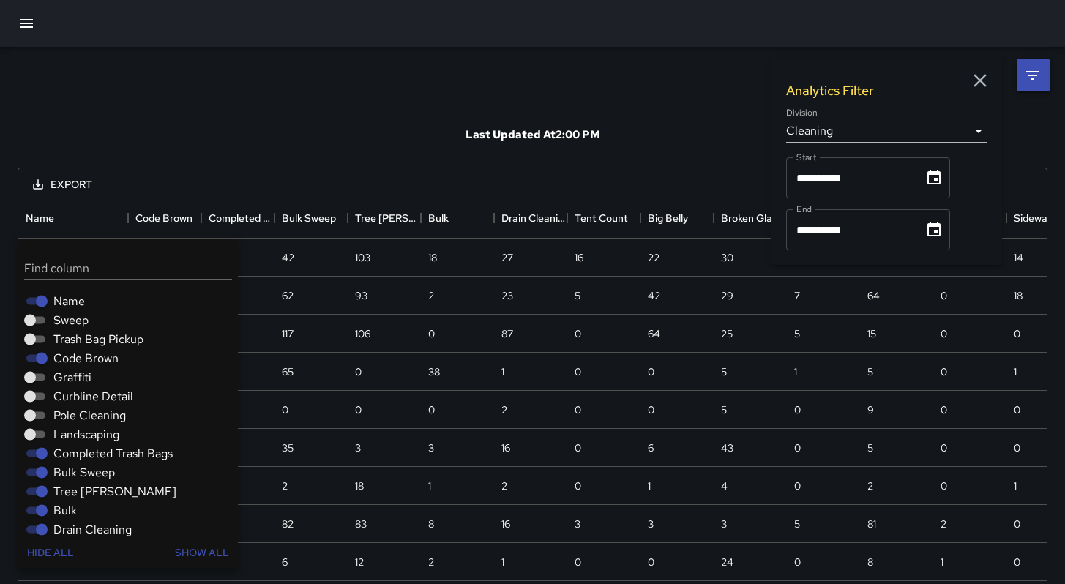
click at [72, 455] on span "Completed Trash Bags" at bounding box center [112, 454] width 119 height 18
click at [72, 476] on span "Bulk Sweep" at bounding box center [83, 473] width 61 height 18
click at [74, 495] on span "Tree [PERSON_NAME]" at bounding box center [114, 492] width 123 height 18
click at [71, 507] on span "Bulk" at bounding box center [64, 511] width 23 height 18
click at [70, 528] on span "Drain Cleaning" at bounding box center [92, 530] width 78 height 18
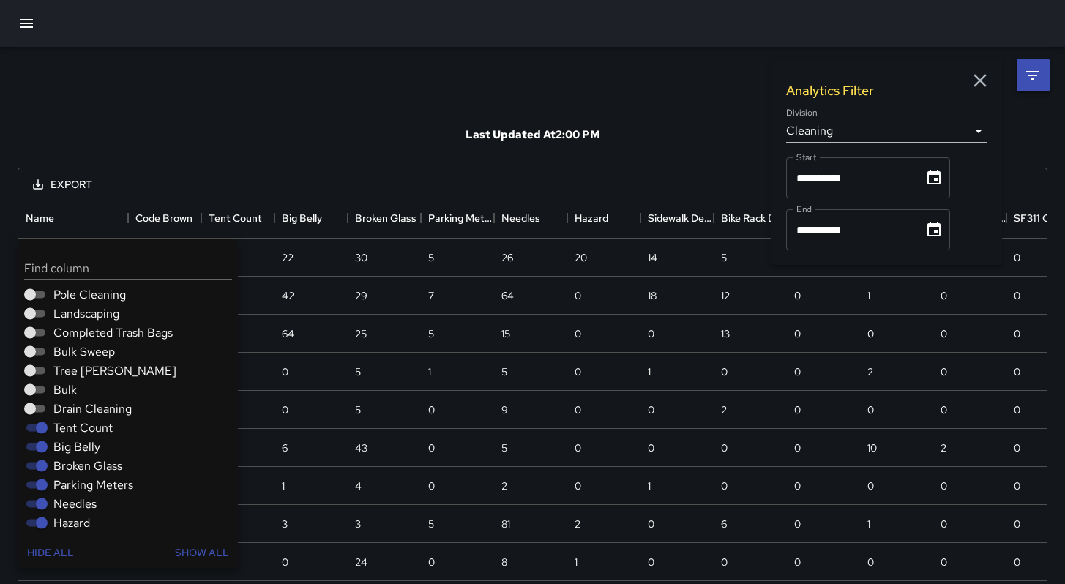
scroll to position [121, 0]
click at [81, 425] on span "Tent Count" at bounding box center [82, 428] width 59 height 18
drag, startPoint x: 82, startPoint y: 443, endPoint x: 83, endPoint y: 463, distance: 19.8
click at [82, 444] on span "Big Belly" at bounding box center [76, 447] width 47 height 18
click at [83, 467] on span "Broken Glass" at bounding box center [87, 466] width 69 height 18
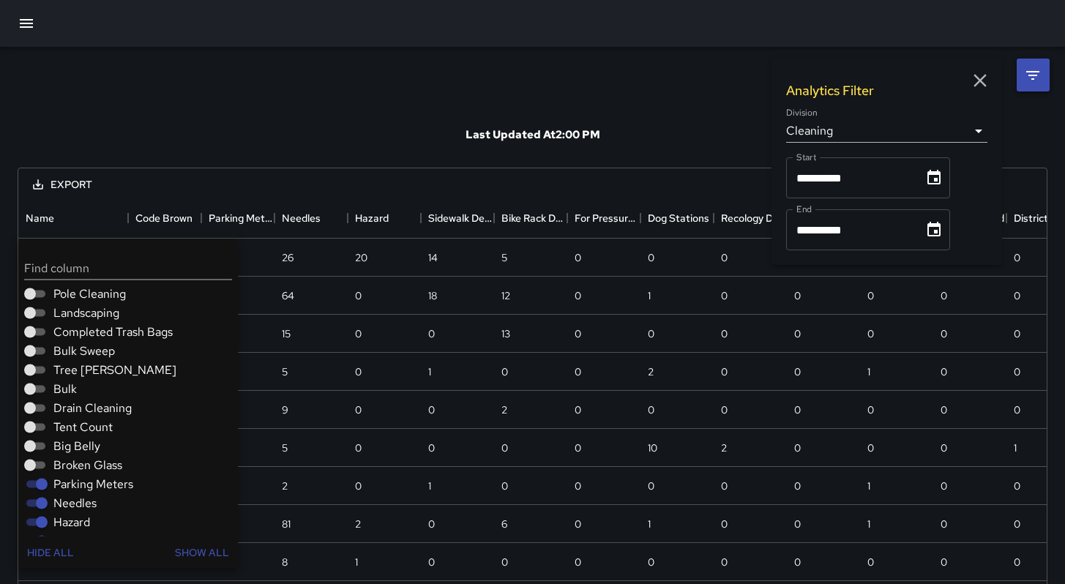
click at [81, 484] on span "Parking Meters" at bounding box center [93, 485] width 80 height 18
drag, startPoint x: 79, startPoint y: 495, endPoint x: 82, endPoint y: 486, distance: 10.0
click at [78, 496] on span "Needles" at bounding box center [74, 504] width 43 height 18
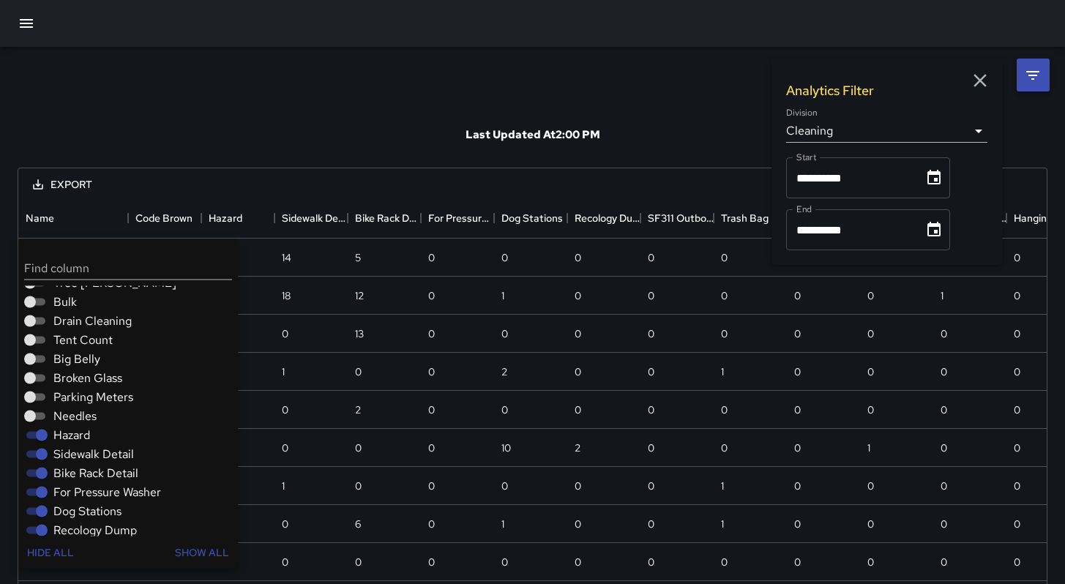
scroll to position [217, 0]
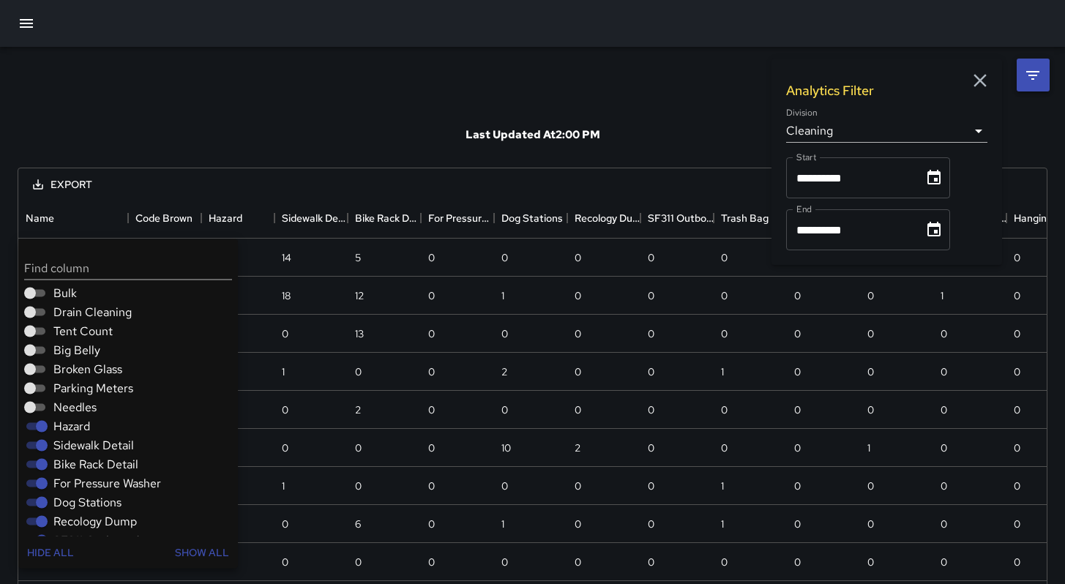
click at [69, 429] on span "Hazard" at bounding box center [71, 427] width 37 height 18
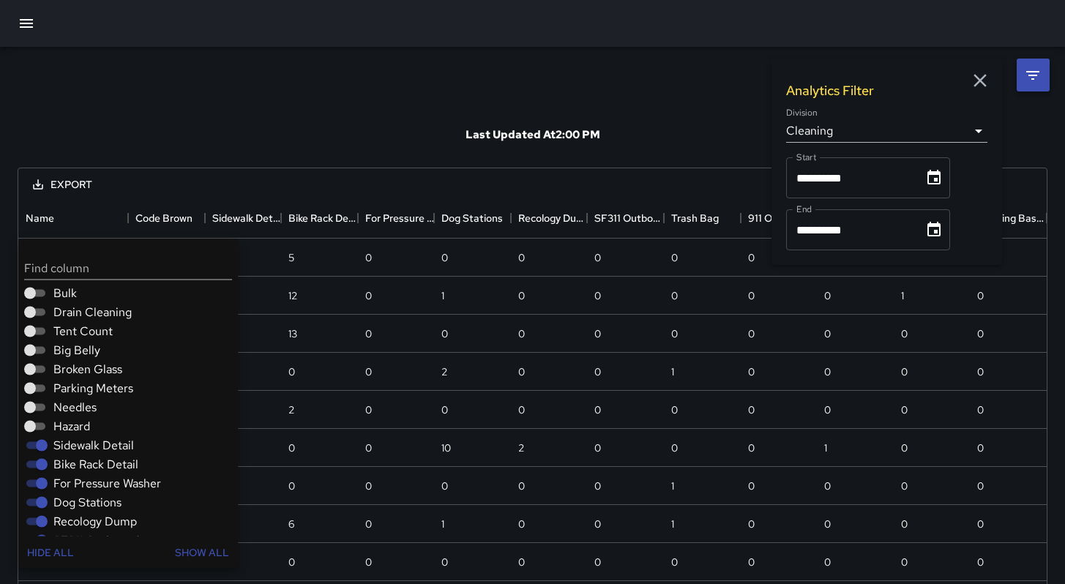
scroll to position [1172, 1017]
drag, startPoint x: 70, startPoint y: 443, endPoint x: 70, endPoint y: 453, distance: 9.5
click at [70, 445] on span "Sidewalk Detail" at bounding box center [93, 446] width 81 height 18
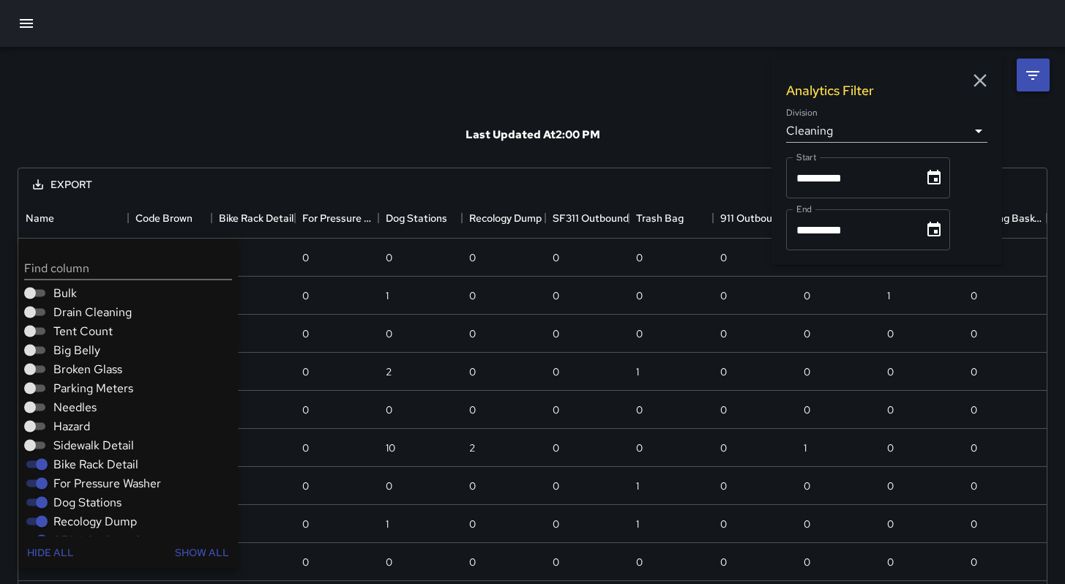
drag, startPoint x: 68, startPoint y: 464, endPoint x: 72, endPoint y: 482, distance: 18.1
click at [68, 465] on span "Bike Rack Detail" at bounding box center [95, 465] width 85 height 18
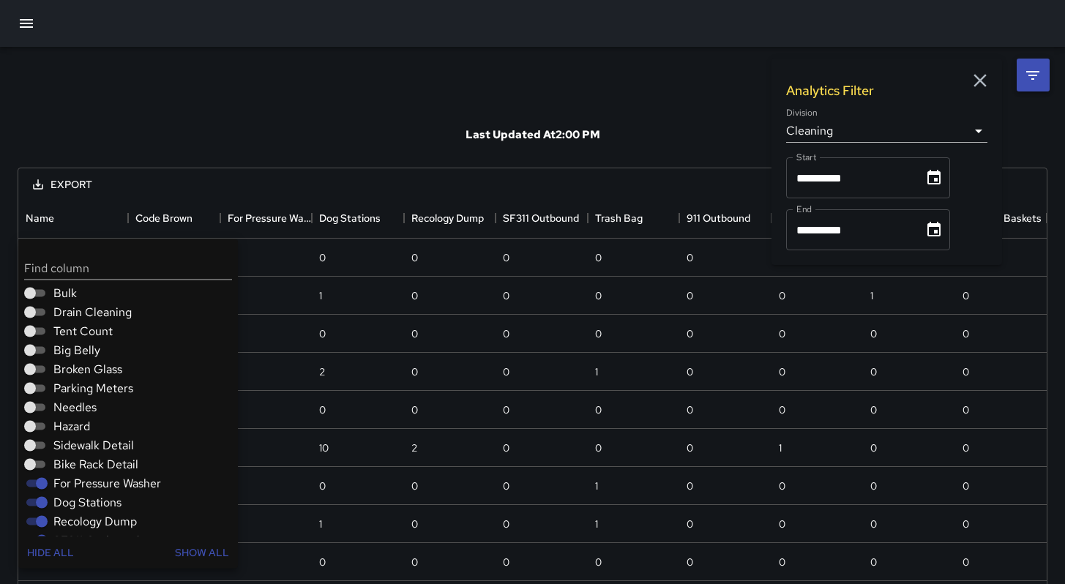
click at [72, 482] on span "For Pressure Washer" at bounding box center [107, 484] width 108 height 18
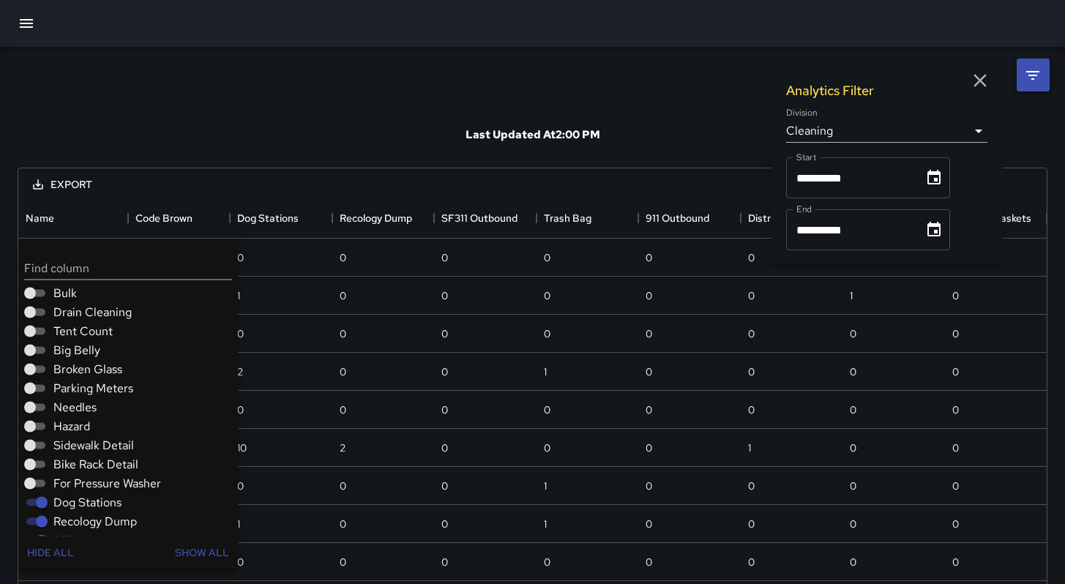
drag, startPoint x: 72, startPoint y: 498, endPoint x: 83, endPoint y: 446, distance: 52.2
click at [72, 498] on span "Dog Stations" at bounding box center [87, 503] width 68 height 18
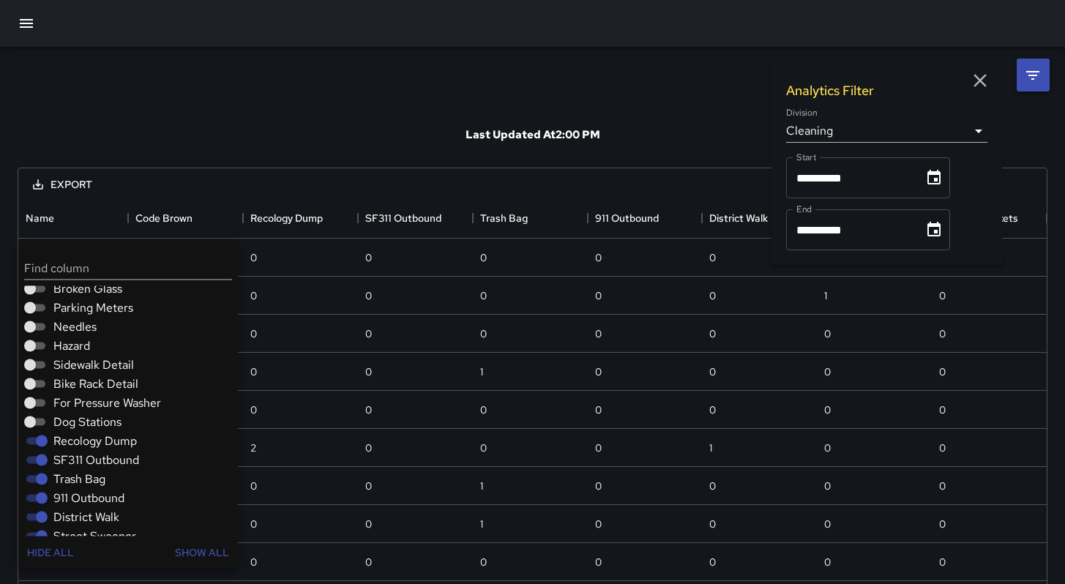
scroll to position [332, 0]
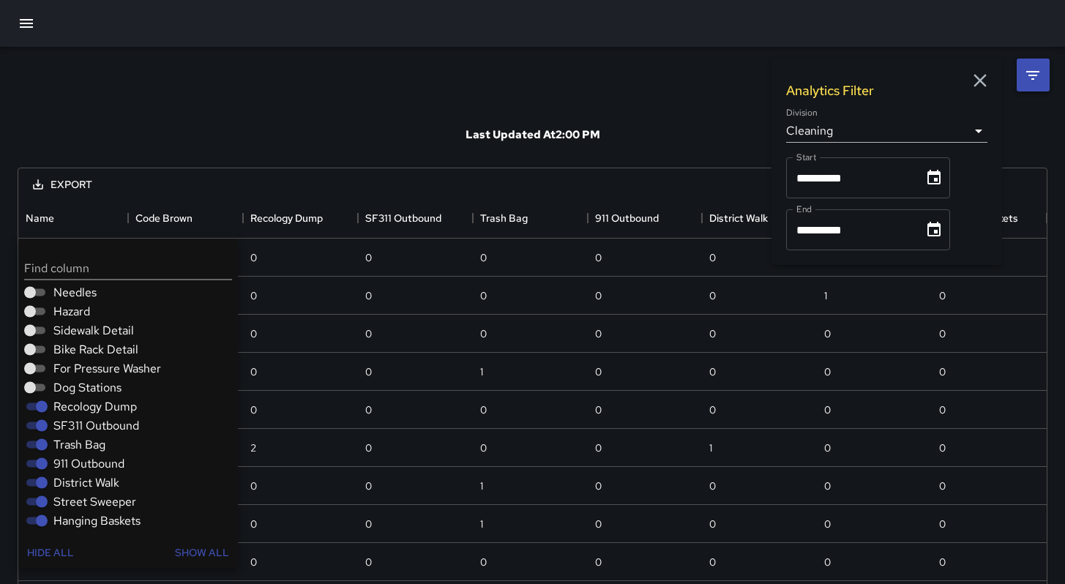
click at [86, 404] on span "Recology Dump" at bounding box center [94, 407] width 83 height 18
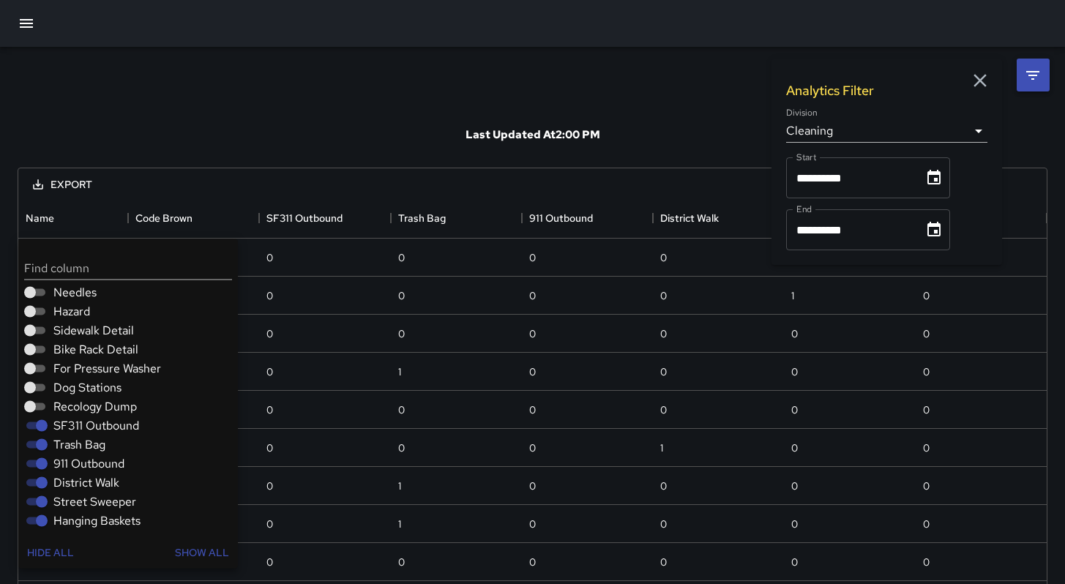
click at [87, 434] on div "SF311 Outbound" at bounding box center [131, 425] width 214 height 19
click at [87, 452] on span "Trash Bag" at bounding box center [79, 445] width 52 height 18
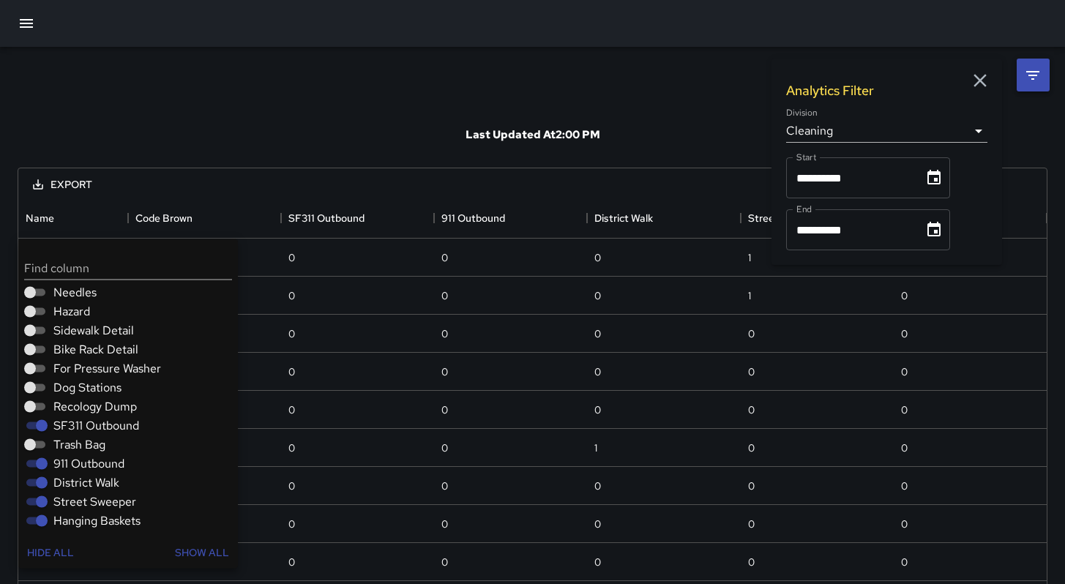
click at [77, 432] on span "SF311 Outbound" at bounding box center [96, 426] width 86 height 18
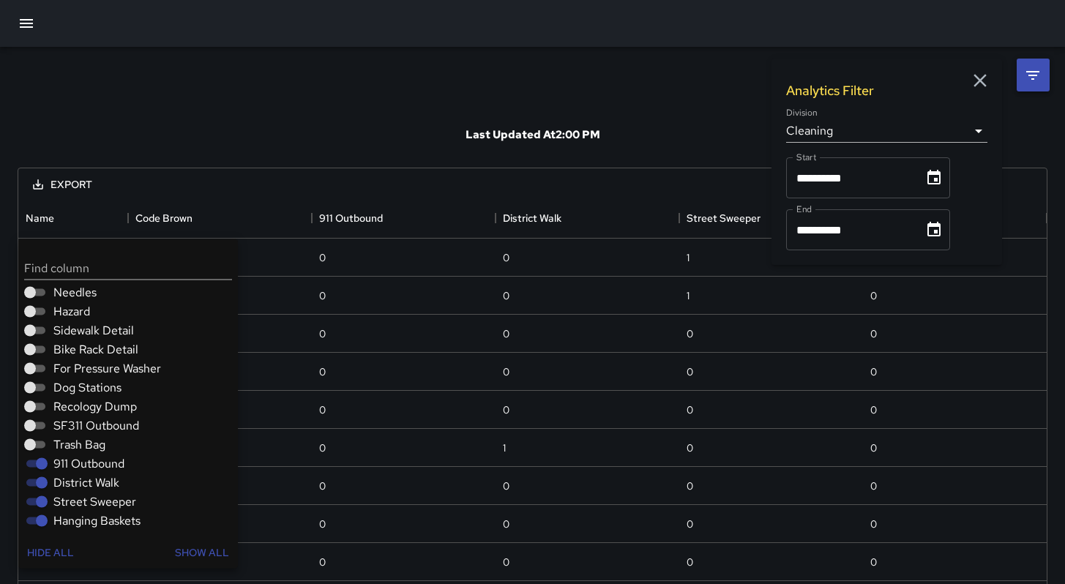
drag, startPoint x: 77, startPoint y: 465, endPoint x: 78, endPoint y: 476, distance: 11.1
click at [77, 465] on span "911 Outbound" at bounding box center [88, 464] width 71 height 18
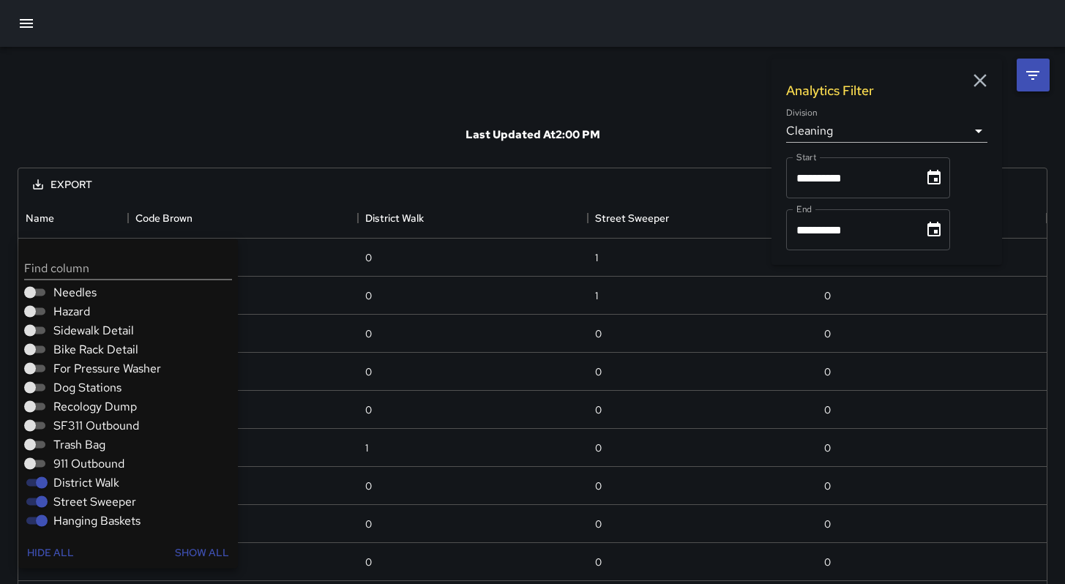
click at [81, 482] on span "District Walk" at bounding box center [86, 483] width 66 height 18
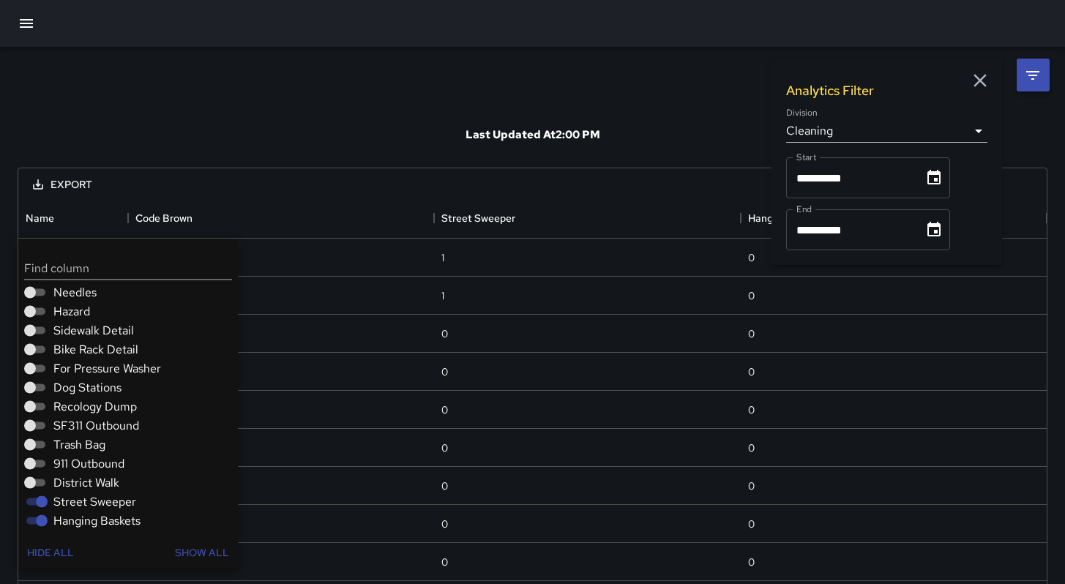
click at [83, 503] on span "Street Sweeper" at bounding box center [94, 502] width 83 height 18
click at [85, 524] on span "Hanging Baskets" at bounding box center [96, 521] width 87 height 18
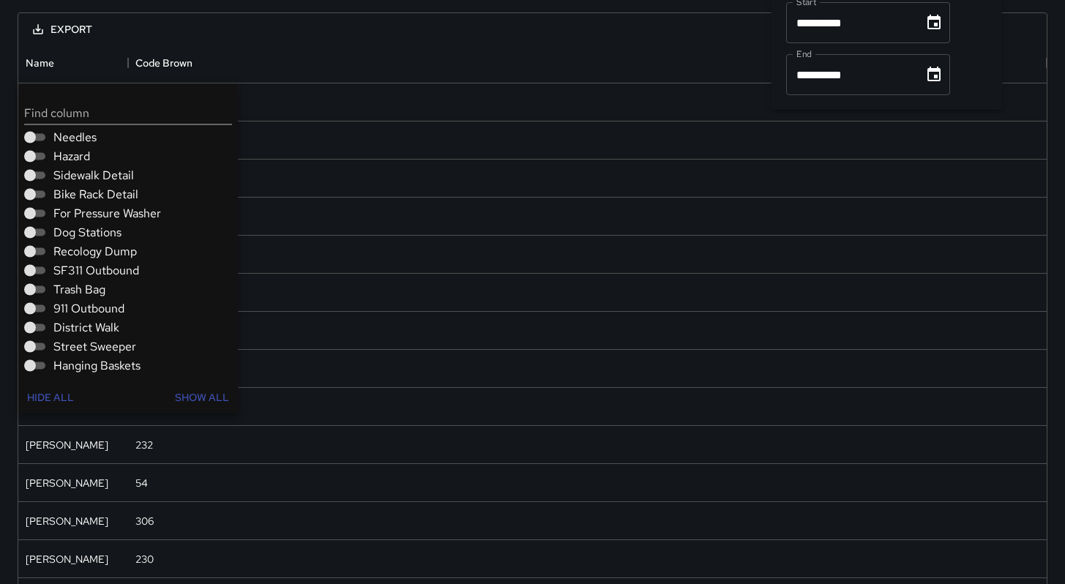
scroll to position [259, 0]
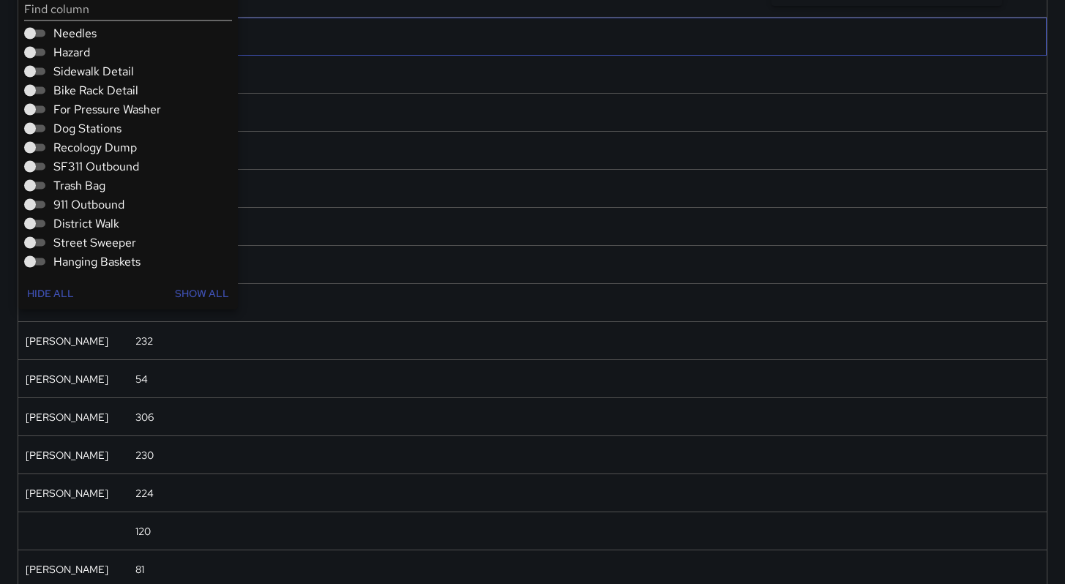
click at [346, 31] on div "222" at bounding box center [587, 37] width 918 height 38
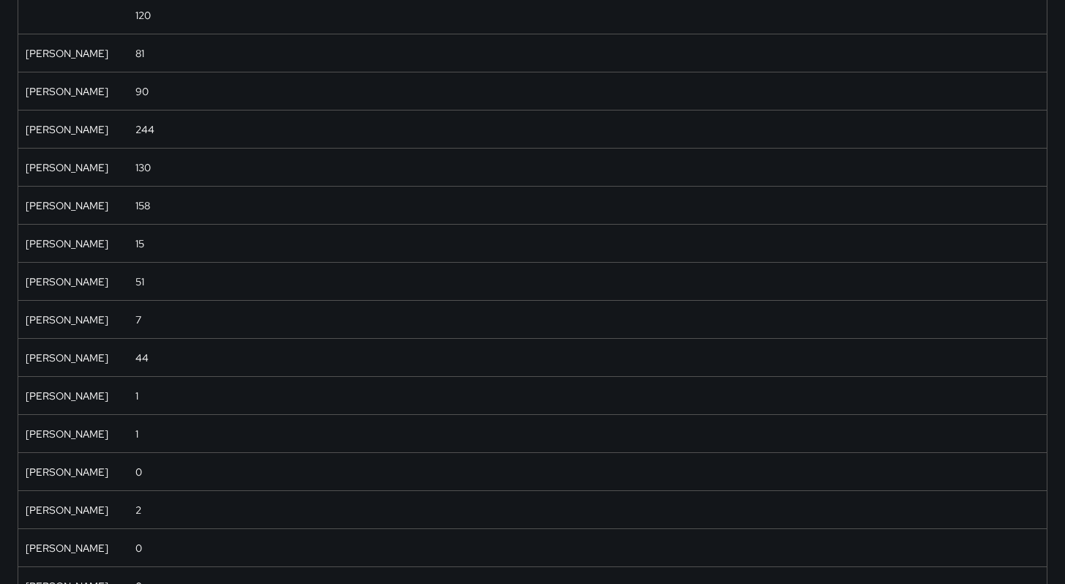
scroll to position [853, 0]
